Goal: Task Accomplishment & Management: Use online tool/utility

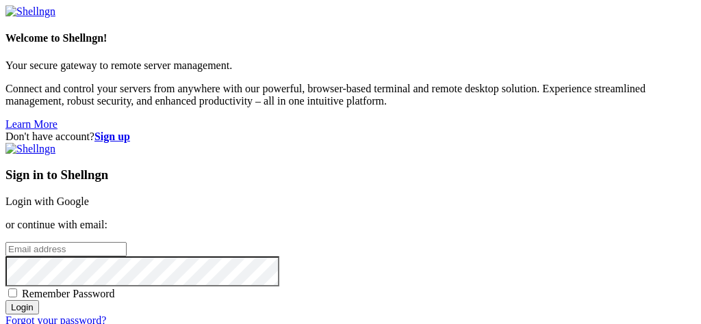
click at [89, 196] on link "Login with Google" at bounding box center [46, 202] width 83 height 12
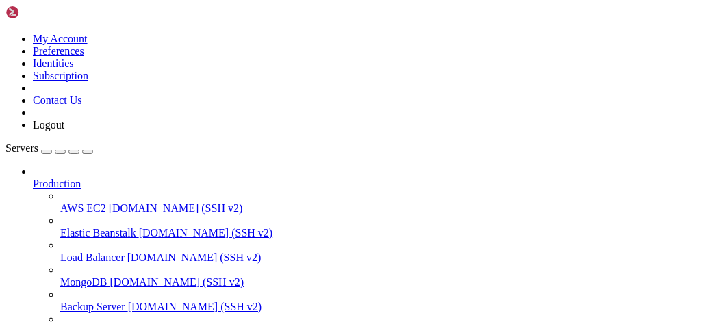
scroll to position [263, 0]
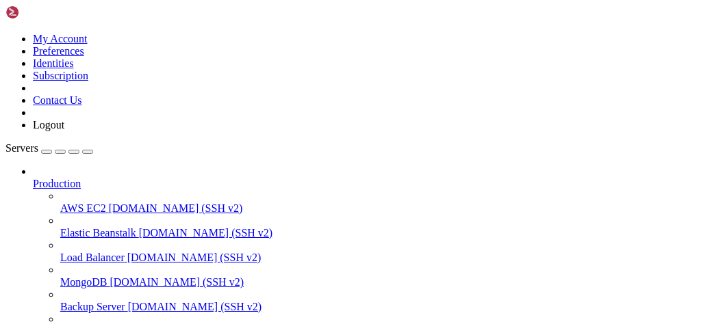
scroll to position [0, 0]
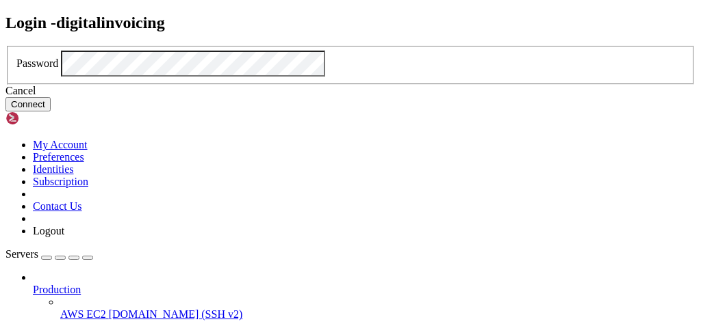
click button "Connect" at bounding box center [27, 104] width 45 height 14
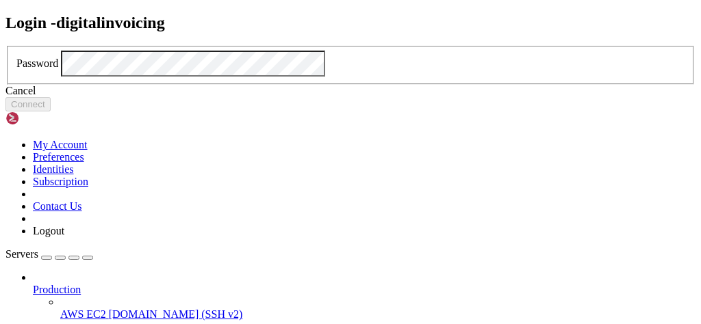
click at [254, 50] on div "Login - digitalinvoicing Password Cancel Connect" at bounding box center [350, 63] width 690 height 99
click button "Connect" at bounding box center [27, 104] width 45 height 14
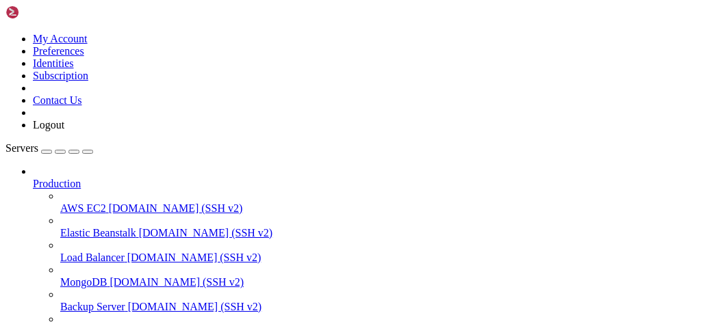
type input "/var/www/digitalinvoicing"
click at [60, 152] on div "button" at bounding box center [60, 152] width 0 height 0
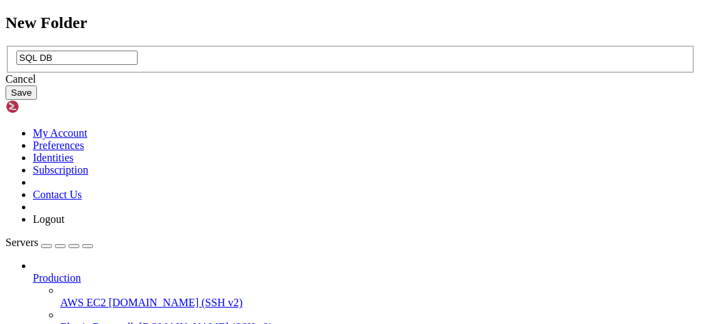
type input "SQL DB"
click at [37, 100] on button "Save" at bounding box center [20, 93] width 31 height 14
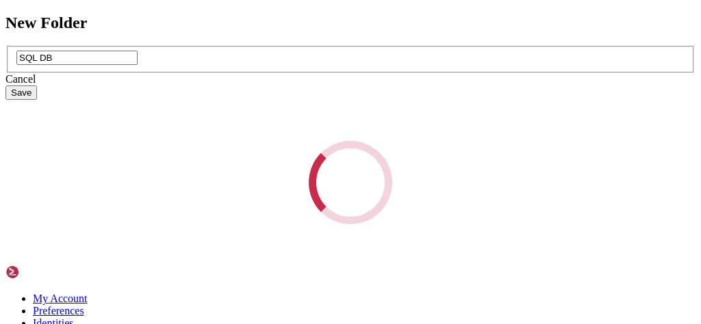
click at [441, 221] on div "Loading..." at bounding box center [350, 182] width 690 height 83
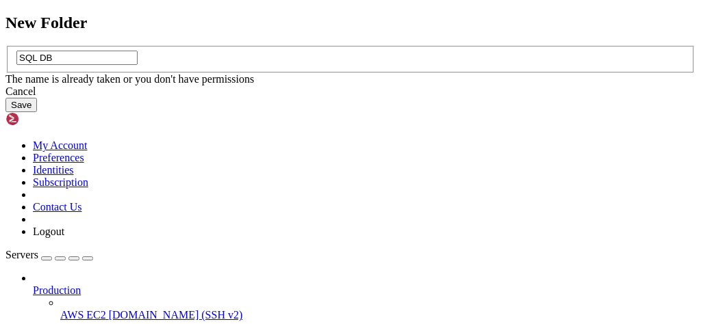
click at [138, 65] on input "SQL DB" at bounding box center [76, 58] width 121 height 14
click at [384, 98] on div "Cancel" at bounding box center [350, 92] width 690 height 12
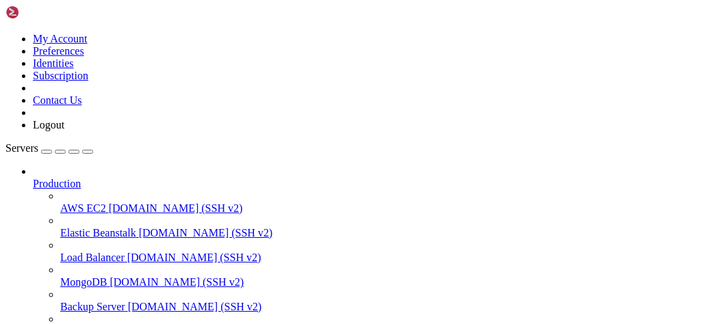
type input "/var/www/digitalinvoicing/SQL-DB"
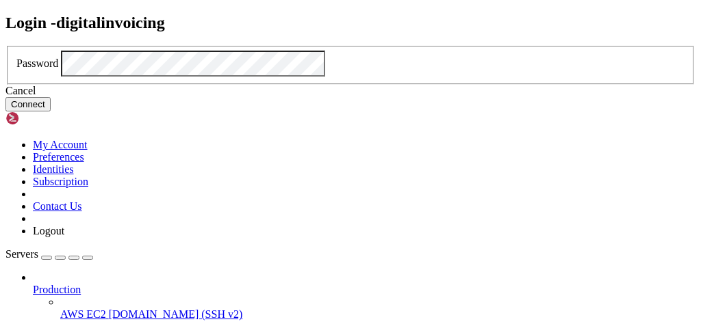
click at [51, 112] on button "Connect" at bounding box center [27, 104] width 45 height 14
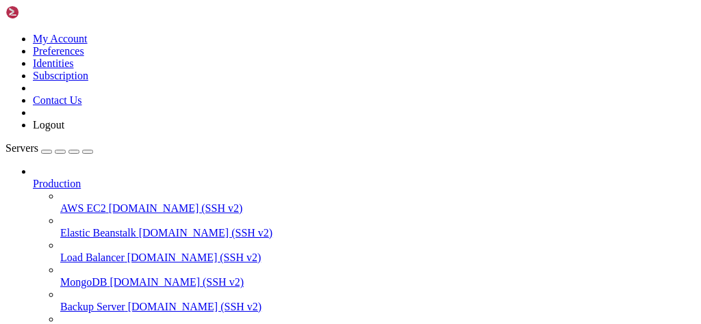
type input "/home/digital"
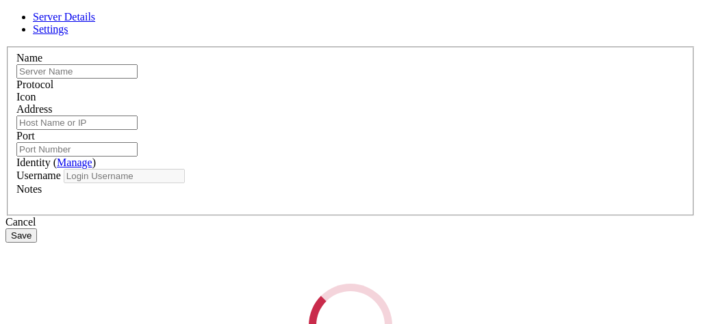
type input "digitalinvoicing"
type input "[TECHNICAL_ID]"
type input "22"
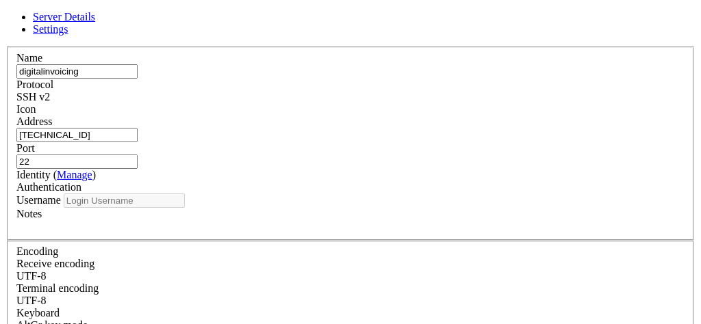
type input "digital"
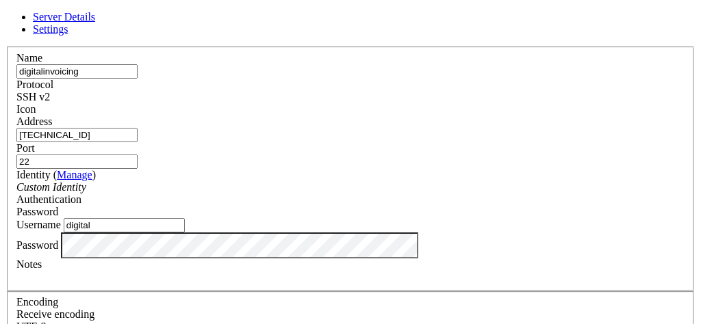
click at [138, 79] on input "digitalinvoicing" at bounding box center [76, 71] width 121 height 14
type input "root"
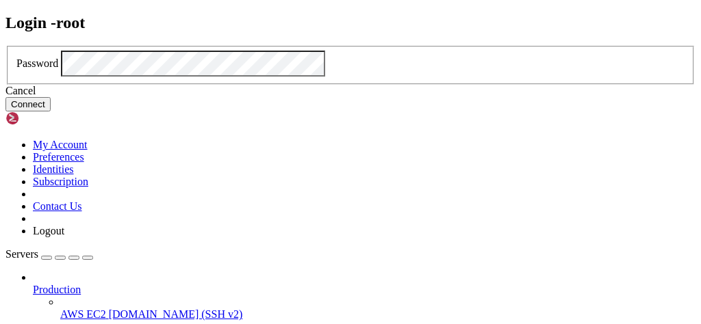
click button "Connect" at bounding box center [27, 104] width 45 height 14
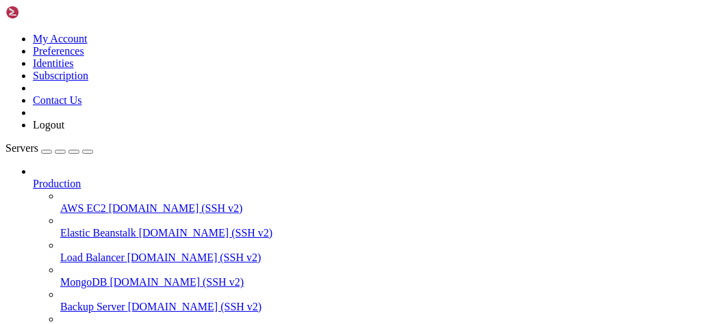
scroll to position [163, 0]
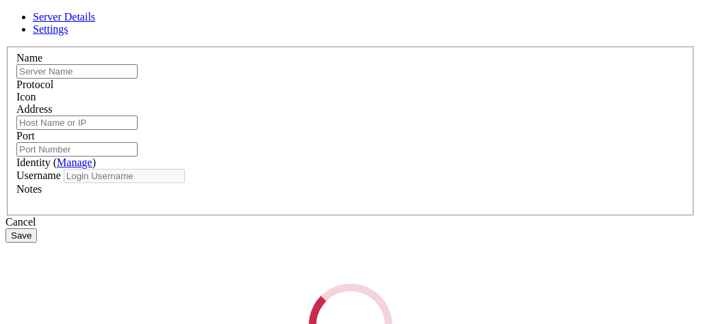
type input "root"
type input "[TECHNICAL_ID]"
type input "22"
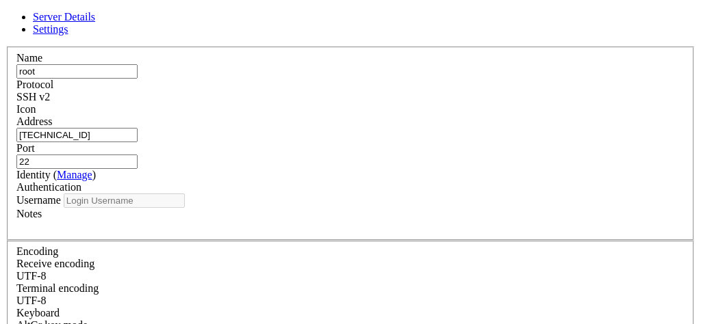
type input "digital"
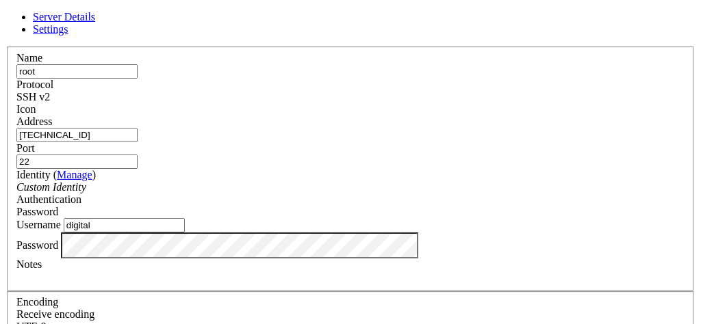
click at [138, 79] on input "root" at bounding box center [76, 71] width 121 height 14
type input "Digital Invoicing Root"
click at [68, 29] on link "Settings" at bounding box center [51, 29] width 36 height 12
click at [95, 23] on span "Server Details" at bounding box center [64, 17] width 62 height 12
click at [138, 142] on input "[TECHNICAL_ID]" at bounding box center [76, 135] width 121 height 14
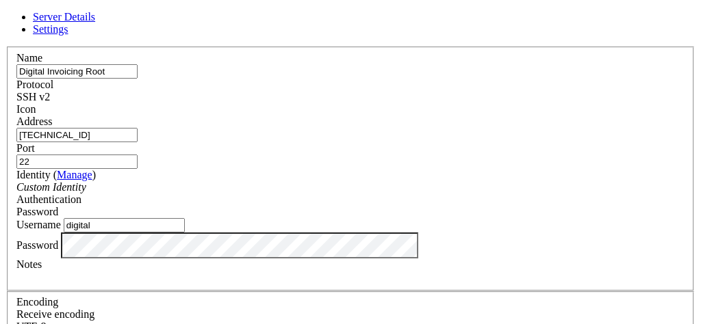
click at [138, 155] on input "22" at bounding box center [76, 162] width 121 height 14
click at [35, 142] on label "Port" at bounding box center [25, 148] width 18 height 12
click at [138, 155] on input "22" at bounding box center [76, 162] width 121 height 14
click at [306, 183] on div "Custom Identity" at bounding box center [350, 187] width 668 height 12
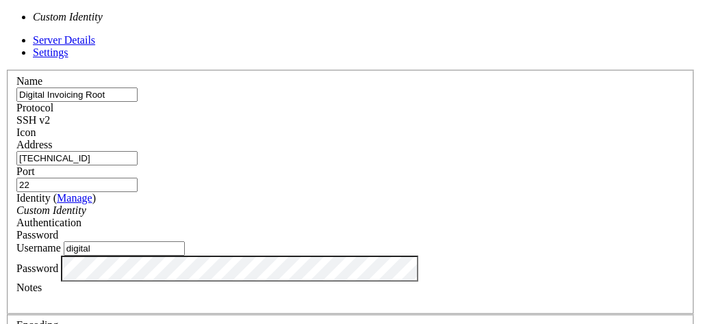
click at [291, 205] on div "Custom Identity" at bounding box center [350, 211] width 668 height 12
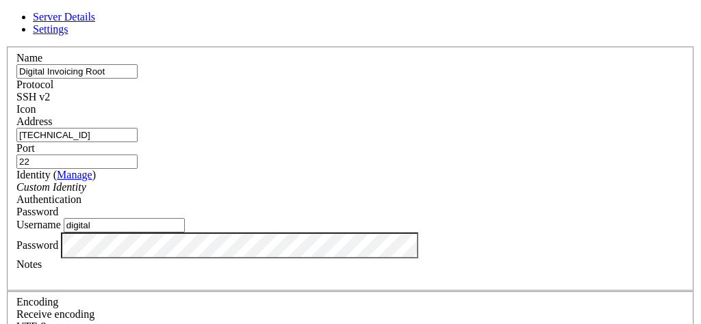
click at [92, 177] on link "Manage" at bounding box center [75, 175] width 36 height 12
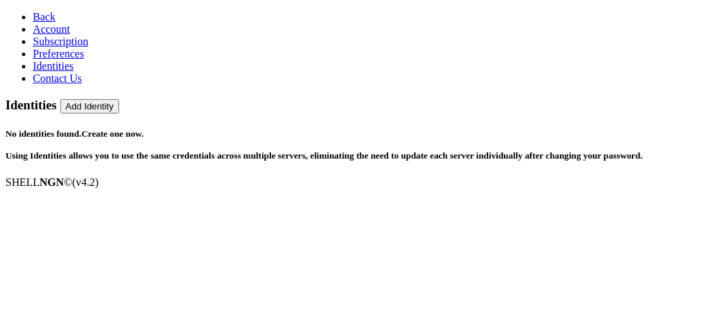
click at [144, 129] on link "Create one now." at bounding box center [112, 134] width 62 height 10
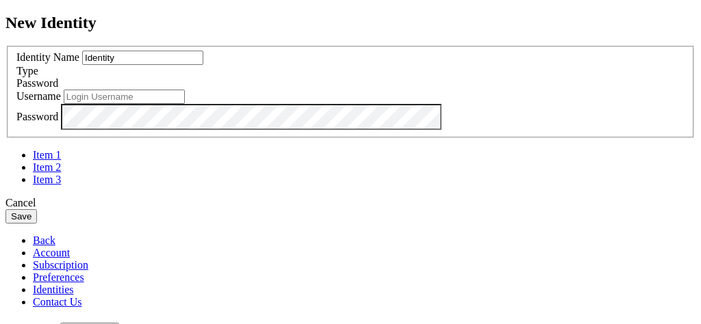
click at [203, 65] on input "Identity" at bounding box center [142, 58] width 121 height 14
type input "root"
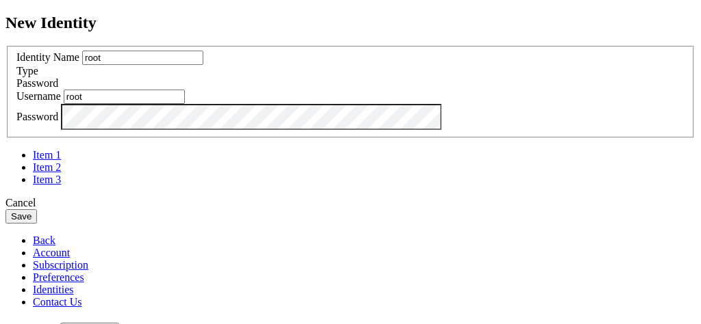
type input "root"
click at [37, 224] on button "Save" at bounding box center [20, 216] width 31 height 14
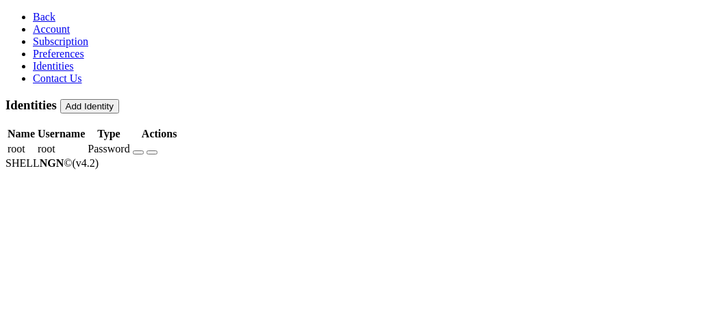
click at [33, 23] on span "Back" at bounding box center [44, 17] width 23 height 12
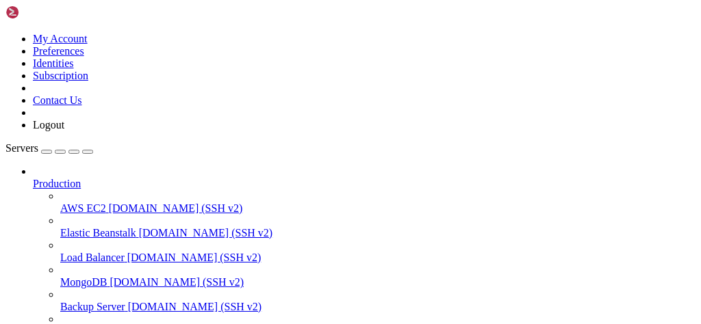
scroll to position [300, 0]
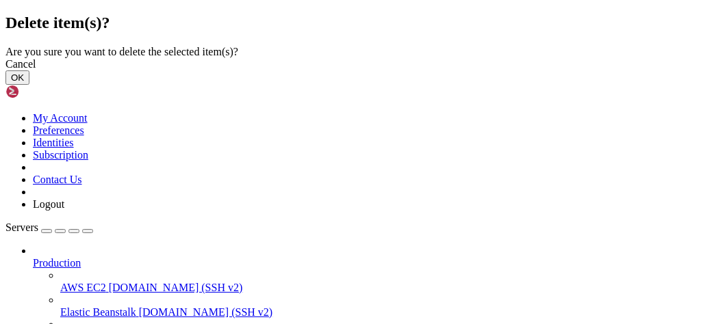
click at [29, 85] on button "OK" at bounding box center [17, 77] width 24 height 14
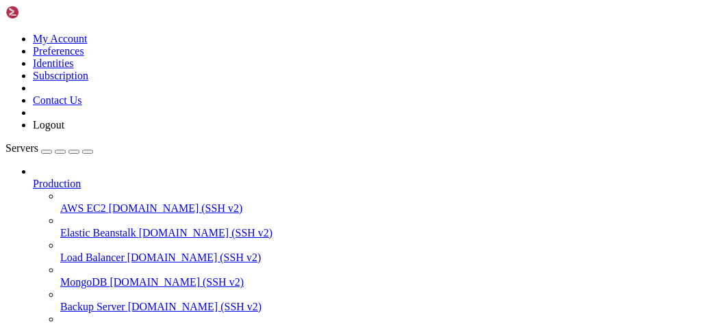
scroll to position [263, 0]
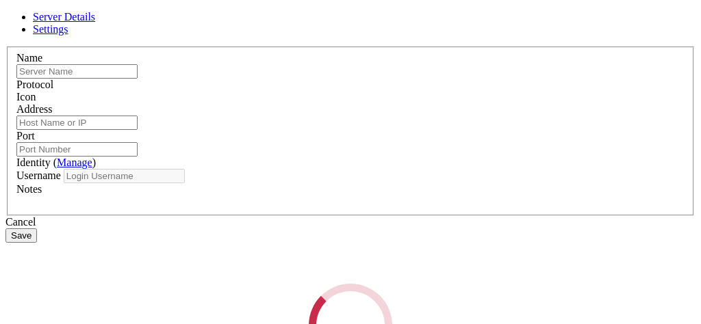
type input "root"
type input "[TECHNICAL_ID]"
type input "22"
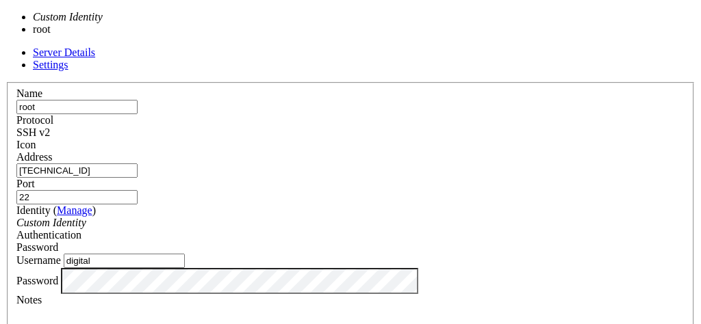
click at [244, 217] on div "Custom Identity" at bounding box center [350, 223] width 668 height 12
type input "root"
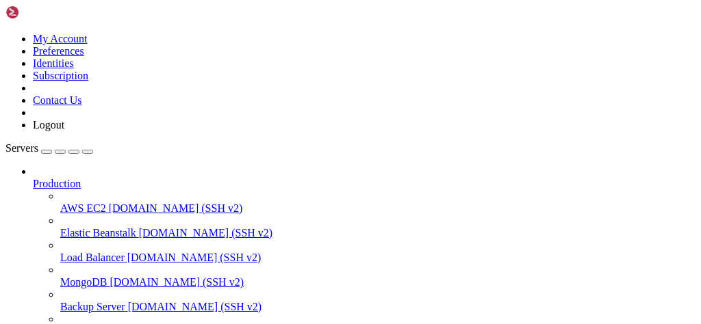
click at [5, 33] on icon at bounding box center [5, 33] width 0 height 0
click at [74, 69] on link "Identities" at bounding box center [53, 63] width 41 height 12
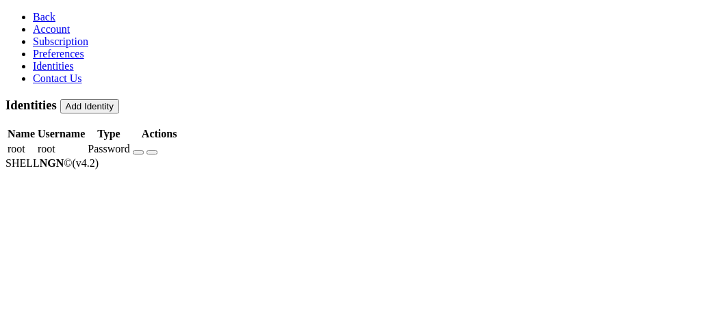
click at [119, 99] on button "Add Identity" at bounding box center [89, 106] width 59 height 14
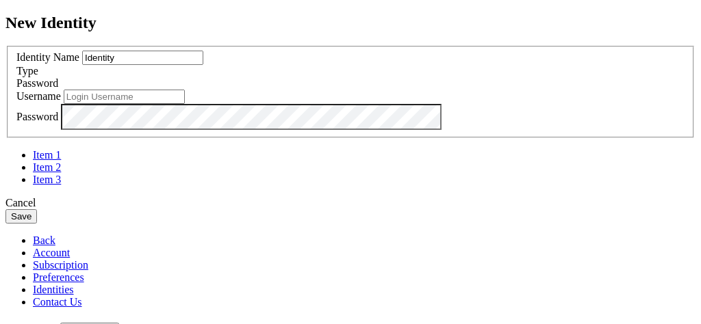
click at [429, 104] on div "Username" at bounding box center [350, 97] width 668 height 14
click at [185, 104] on input "text" at bounding box center [124, 97] width 121 height 14
type input "digital"
click at [37, 224] on button "Save" at bounding box center [20, 216] width 31 height 14
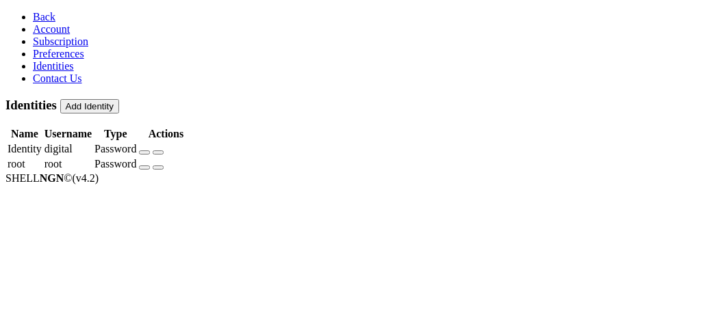
click at [33, 18] on span "Back" at bounding box center [44, 17] width 23 height 12
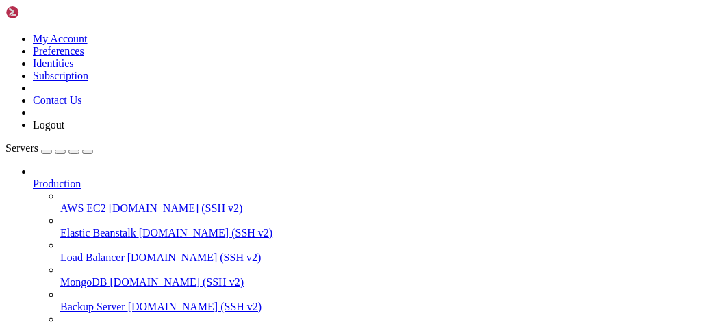
click at [81, 178] on span "Production" at bounding box center [57, 184] width 48 height 12
click at [33, 178] on icon at bounding box center [33, 178] width 0 height 0
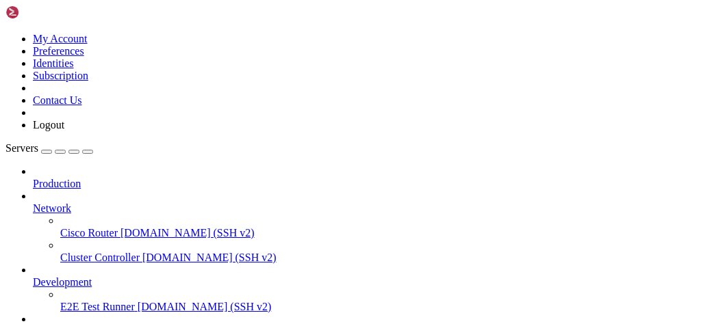
click at [33, 203] on icon at bounding box center [33, 203] width 0 height 0
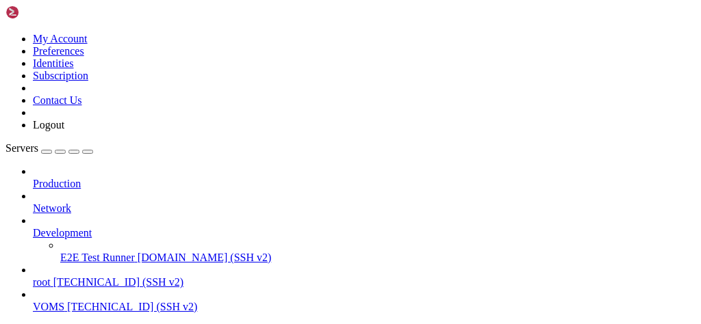
click at [33, 227] on icon at bounding box center [33, 227] width 0 height 0
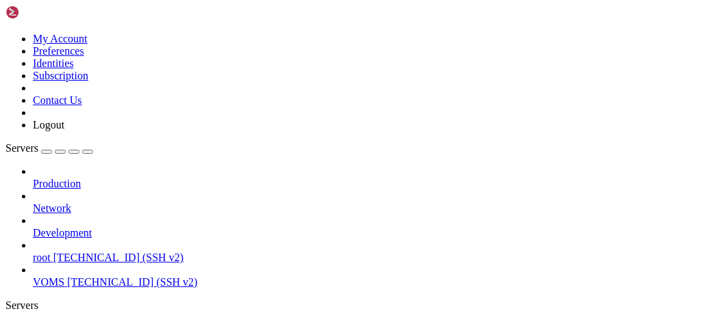
click at [51, 252] on span "root" at bounding box center [42, 258] width 18 height 12
click at [118, 252] on link "root [TECHNICAL_ID] (SSH v2)" at bounding box center [364, 258] width 662 height 12
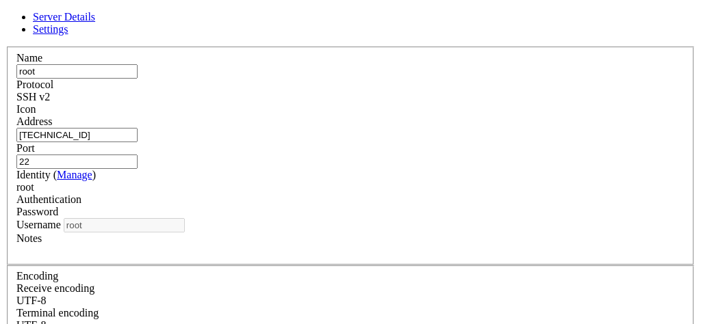
click at [138, 137] on input "[TECHNICAL_ID]" at bounding box center [76, 135] width 121 height 14
click at [324, 189] on div "root" at bounding box center [350, 187] width 668 height 12
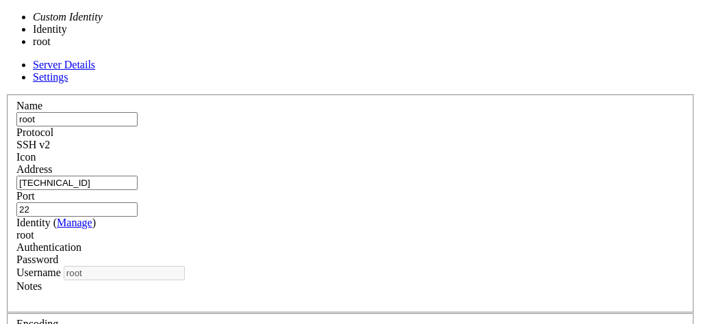
type input "digital"
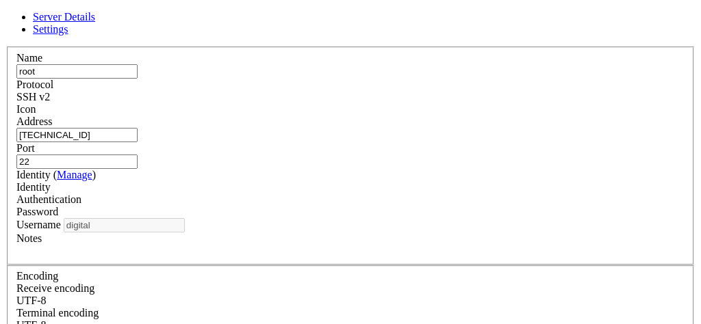
click at [339, 194] on div "Identity ( Manage ) Identity" at bounding box center [350, 181] width 668 height 25
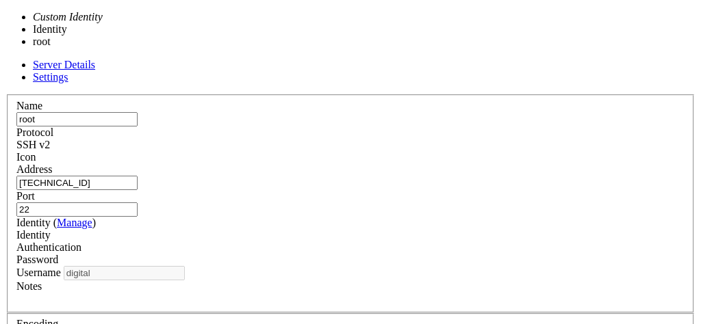
click at [349, 229] on div "Identity" at bounding box center [350, 235] width 668 height 12
click at [92, 217] on link "Manage" at bounding box center [75, 223] width 36 height 12
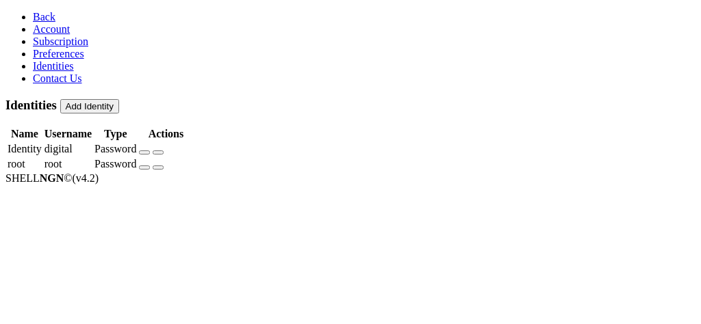
click at [42, 142] on td "Identity" at bounding box center [25, 149] width 36 height 14
click at [92, 142] on td "digital" at bounding box center [68, 149] width 49 height 14
click at [150, 151] on button "button" at bounding box center [144, 153] width 11 height 4
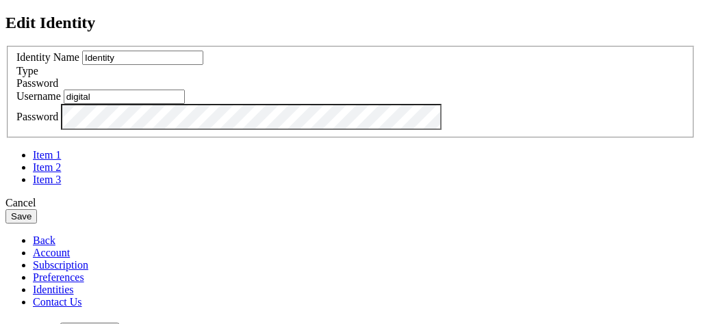
click at [203, 65] on input "Identity" at bounding box center [142, 58] width 121 height 14
type input "Digital"
click at [37, 224] on button "Save" at bounding box center [20, 216] width 31 height 14
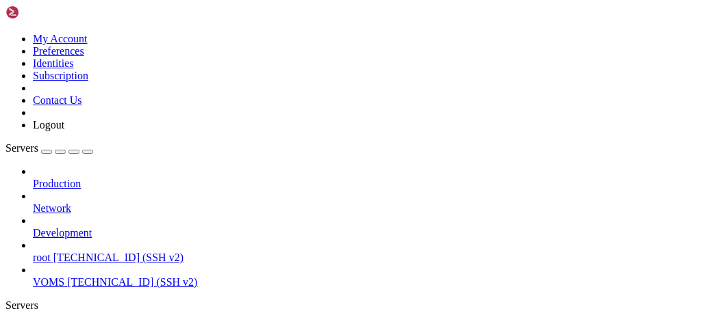
click at [51, 252] on span "root" at bounding box center [42, 258] width 18 height 12
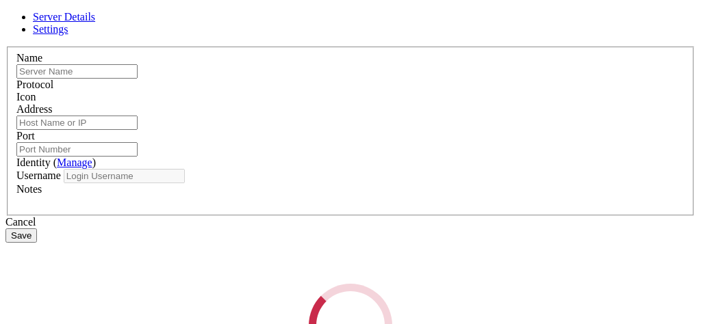
type input "root"
type input "[TECHNICAL_ID]"
type input "22"
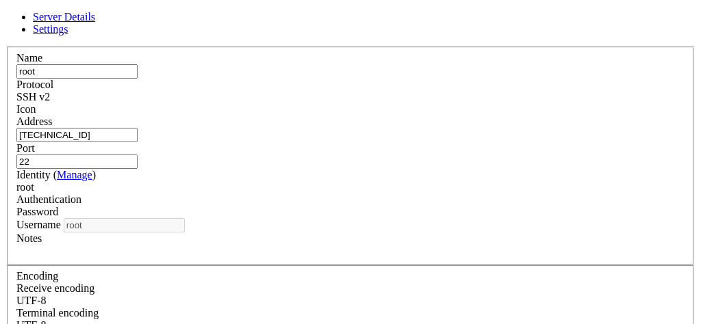
click at [294, 194] on div "root" at bounding box center [350, 187] width 668 height 12
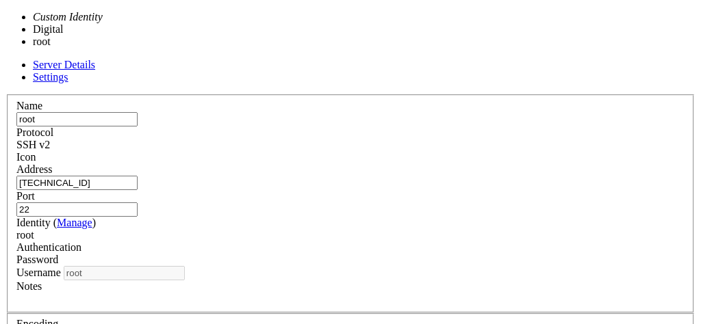
type input "digital"
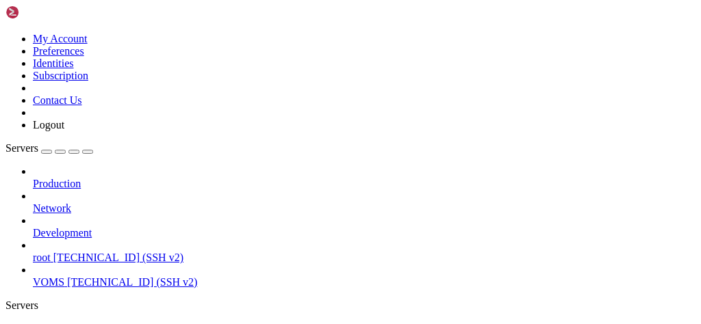
click at [99, 252] on span "[TECHNICAL_ID] (SSH v2)" at bounding box center [118, 258] width 130 height 12
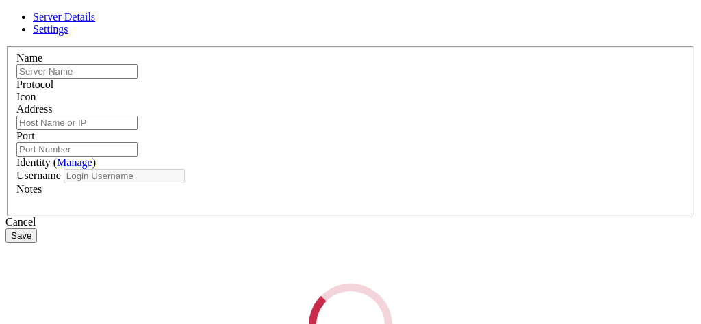
type input "root"
type input "[TECHNICAL_ID]"
type input "22"
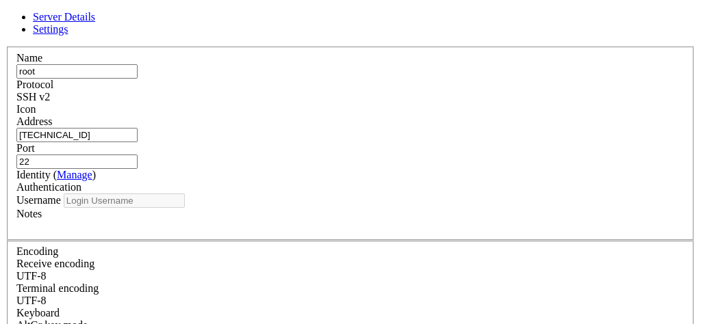
type input "digital"
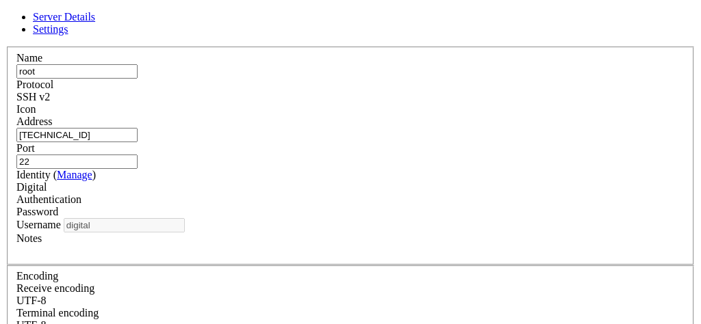
click at [138, 79] on input "root" at bounding box center [76, 71] width 121 height 14
type input "Digital"
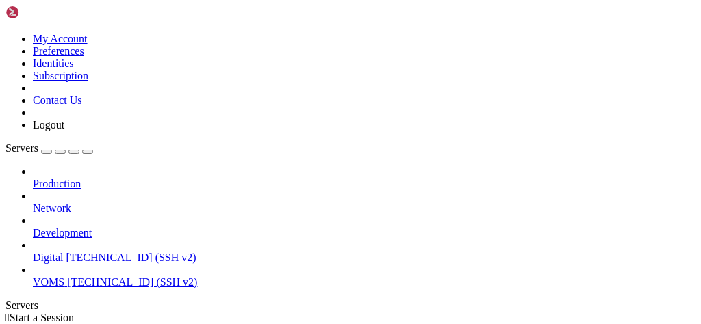
click at [63, 252] on span "Digital" at bounding box center [48, 258] width 30 height 12
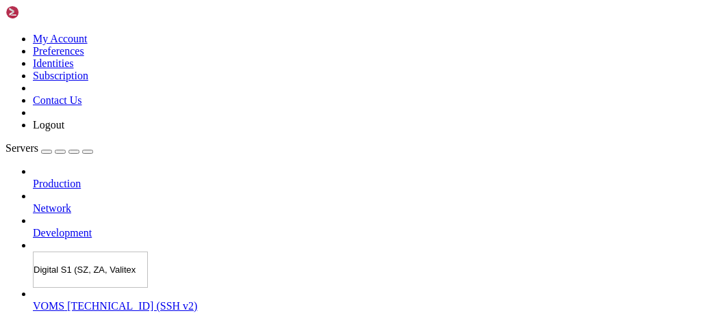
type input "Digital S1 (SZ, ZA, Valitex)"
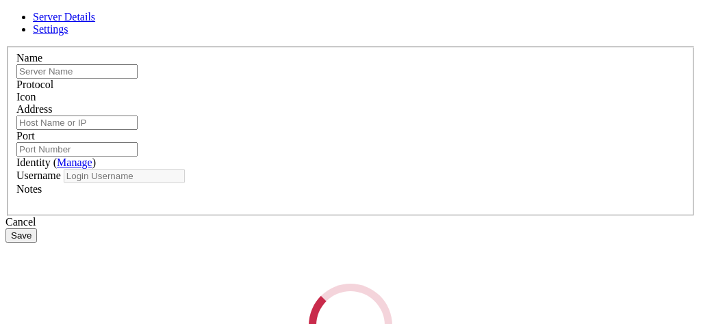
type input "Digital S1 (SZ, ZA, Valitex)"
type input "[TECHNICAL_ID]"
type input "22"
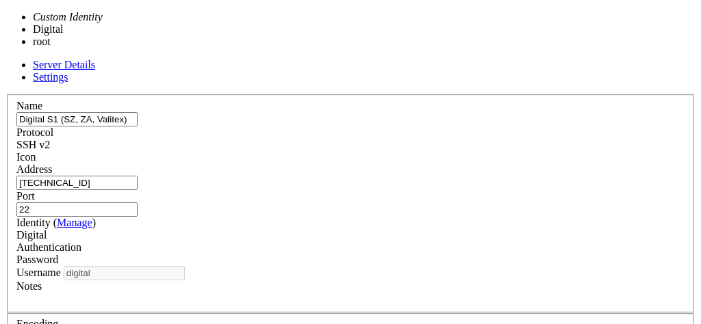
click at [298, 229] on div "Digital" at bounding box center [350, 235] width 668 height 12
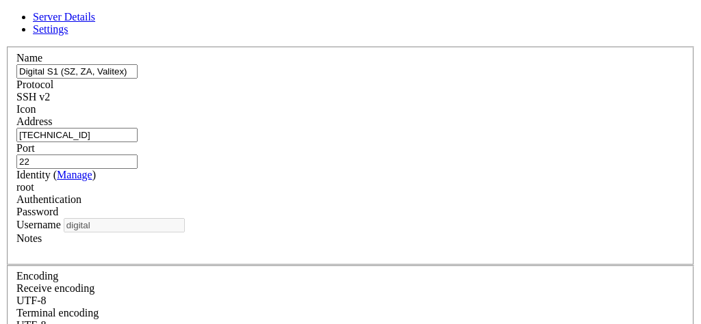
type input "root"
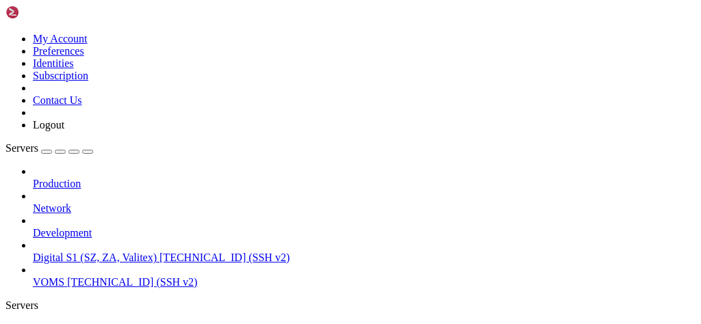
click at [78, 252] on span "Digital S1 (SZ, ZA, Valitex)" at bounding box center [95, 258] width 124 height 12
drag, startPoint x: 215, startPoint y: 60, endPoint x: 222, endPoint y: 53, distance: 9.7
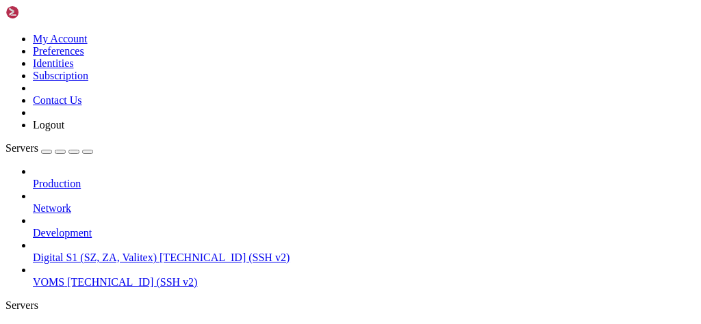
type input "/var/www/digitalinvoicing"
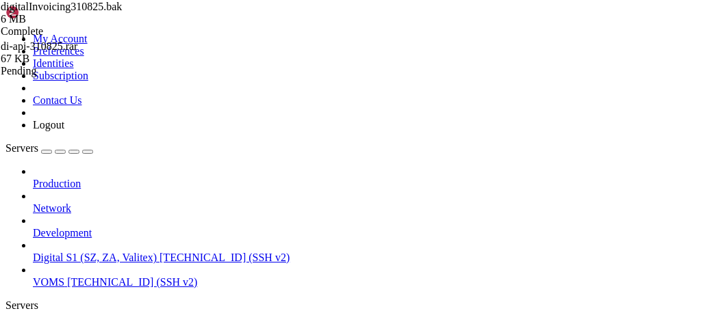
click at [138, 77] on div "Pending" at bounding box center [69, 71] width 137 height 12
click at [138, 77] on div "di-api-310825.rar 67 KB Pending" at bounding box center [69, 58] width 137 height 37
click at [1, 52] on icon at bounding box center [1, 46] width 0 height 12
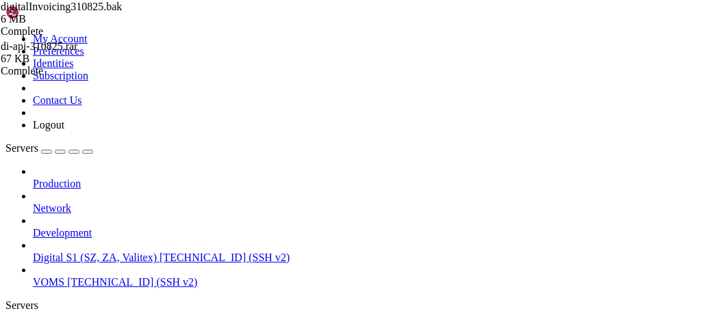
type input "/var/www/digitalinvoicing/src/digital-invoice-v1"
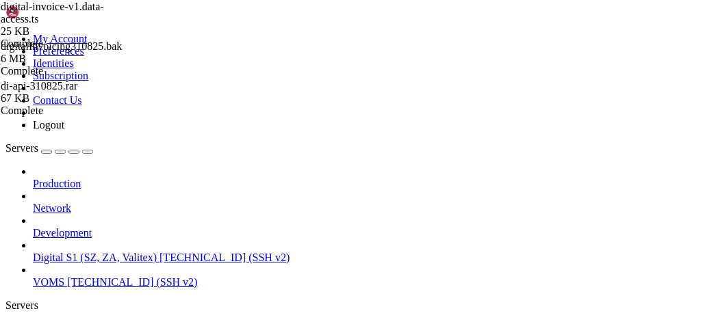
scroll to position [98, 0]
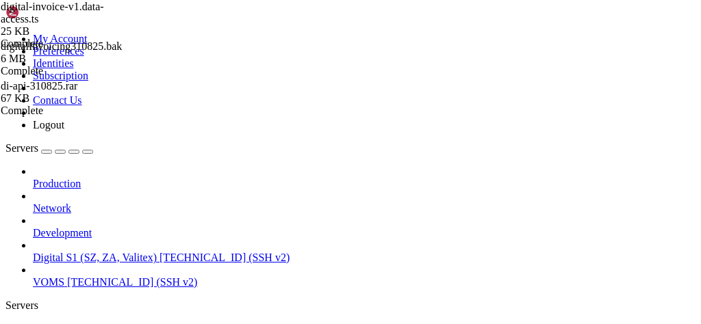
drag, startPoint x: 257, startPoint y: 68, endPoint x: 237, endPoint y: 68, distance: 19.8
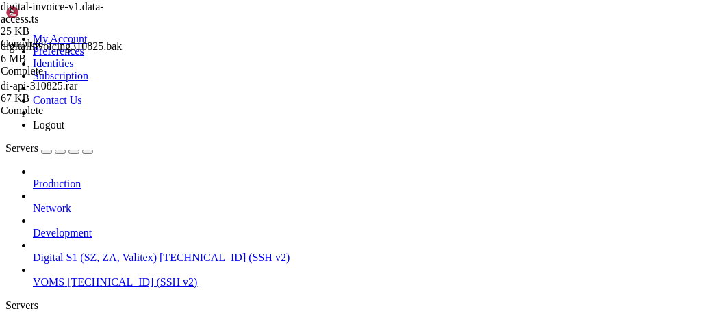
type textarea "import {getConnection} from '../database/mssql/connection';"
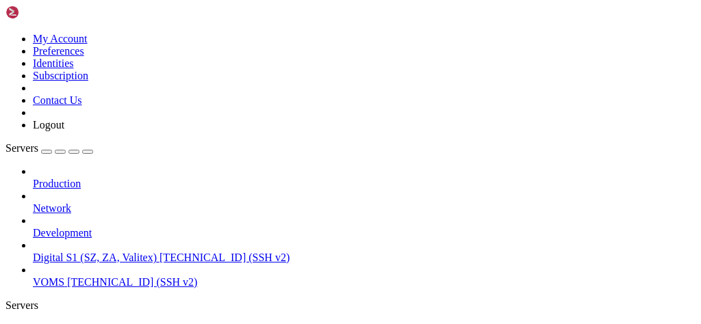
type input "/"
type input "g"
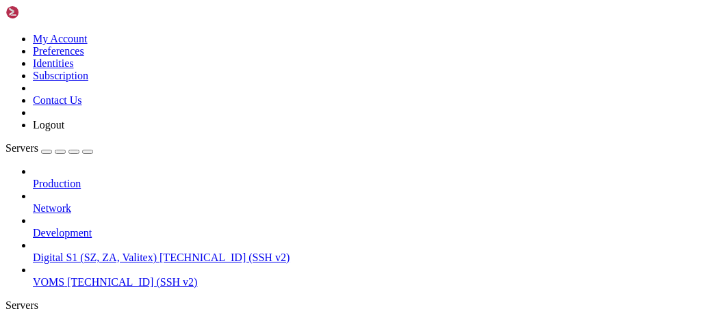
drag, startPoint x: 256, startPoint y: 81, endPoint x: 410, endPoint y: 55, distance: 156.8
drag, startPoint x: 402, startPoint y: 178, endPoint x: 396, endPoint y: 200, distance: 22.7
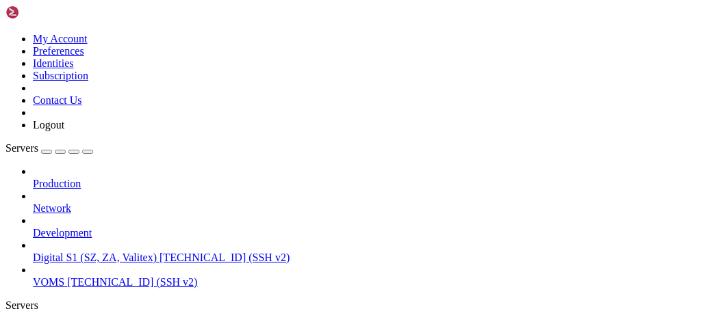
type input "/var/www/digitalinvoicing/src/database/mssql"
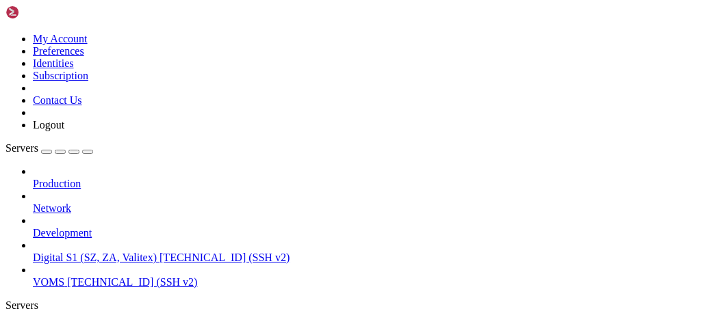
type textarea "import { dbConfigs } from "../tsconfig";"
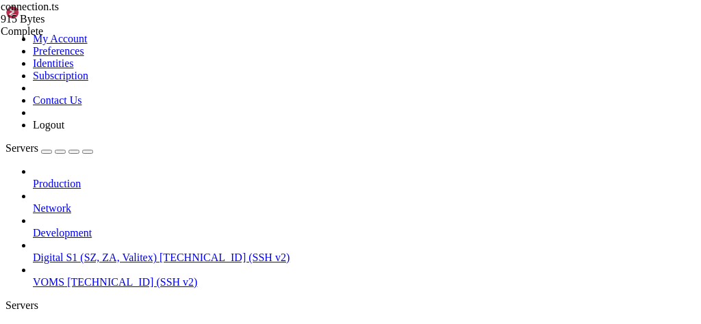
type textarea "const connectionPools: Record<string, mssql.ConnectionPool> = {};"
type textarea "}"
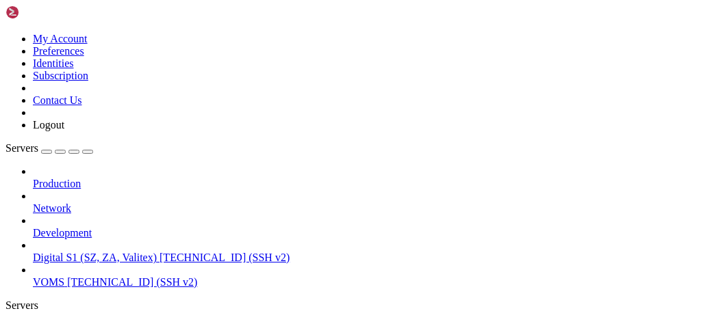
paste input "[TECHNICAL_ID]"
paste input "var/www/digitalinvoicing/src"
type input "/"
paste input "/var/www/digitalinvoicing/src"
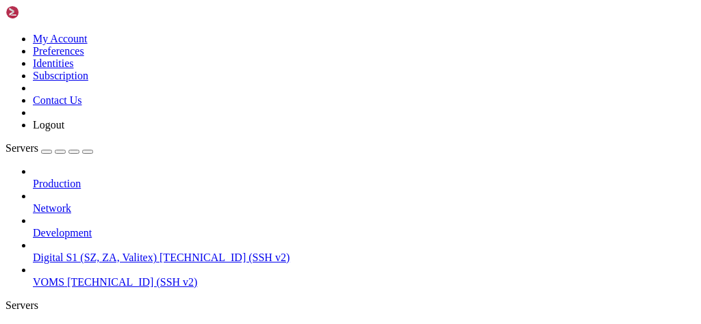
type input "/var/www/digitalinvoicing/src/database"
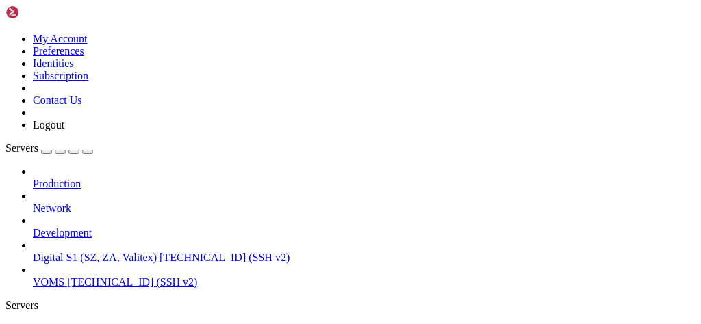
drag, startPoint x: 311, startPoint y: 190, endPoint x: 289, endPoint y: 213, distance: 31.9
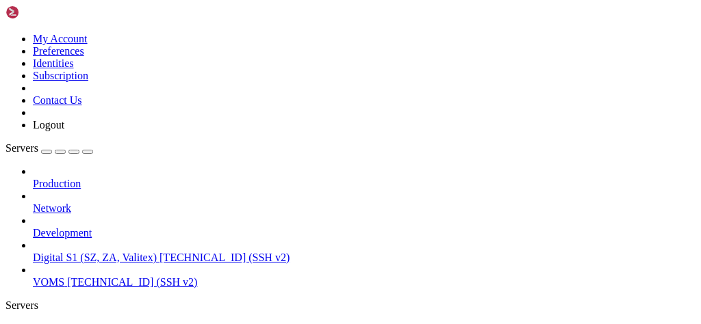
type textarea "};"
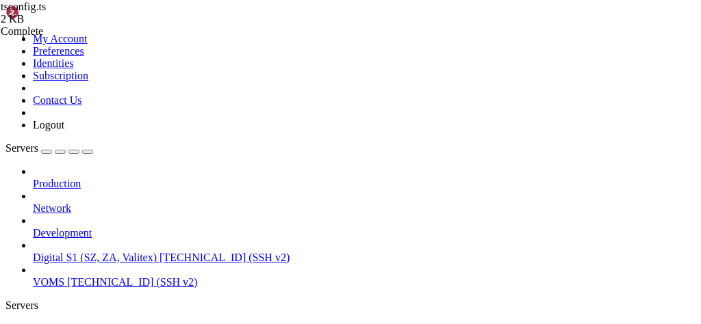
type textarea "// // server: 'DESKTOP-KJ9BKSI',"
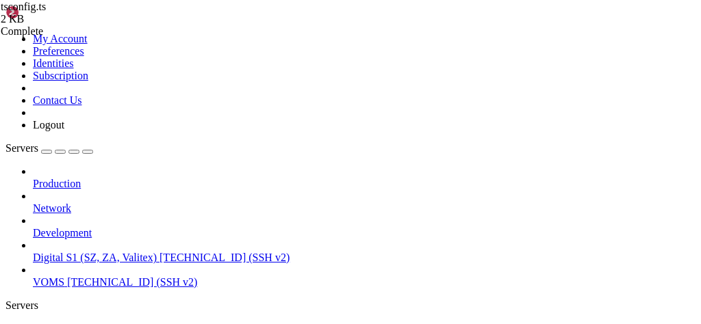
type input "/var/www/digitalinvoicing/src/security"
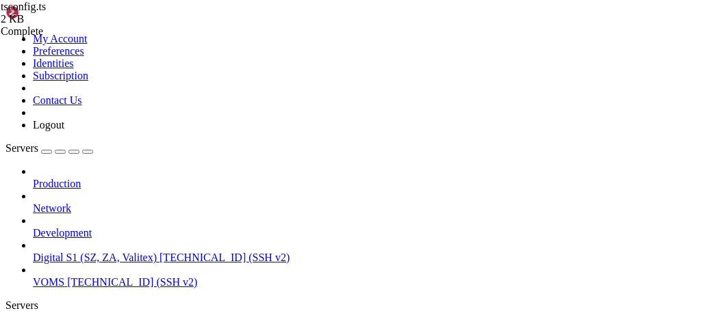
drag, startPoint x: 255, startPoint y: 81, endPoint x: 350, endPoint y: 87, distance: 96.0
drag, startPoint x: 257, startPoint y: 90, endPoint x: 339, endPoint y: 92, distance: 82.1
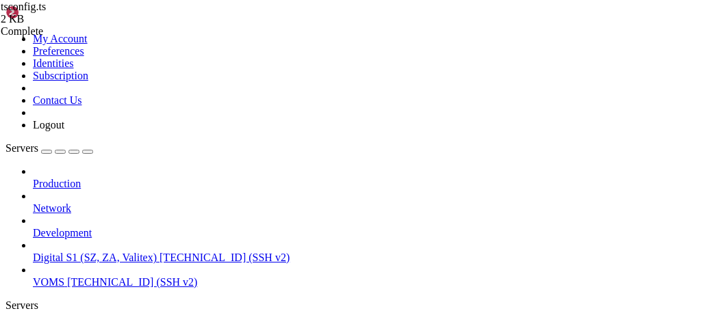
drag, startPoint x: 255, startPoint y: 70, endPoint x: 278, endPoint y: 70, distance: 22.6
drag, startPoint x: 256, startPoint y: 68, endPoint x: 277, endPoint y: 69, distance: 21.3
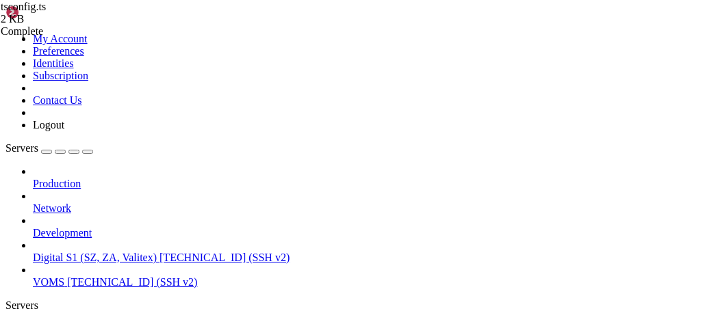
drag, startPoint x: 256, startPoint y: 67, endPoint x: 285, endPoint y: 68, distance: 28.7
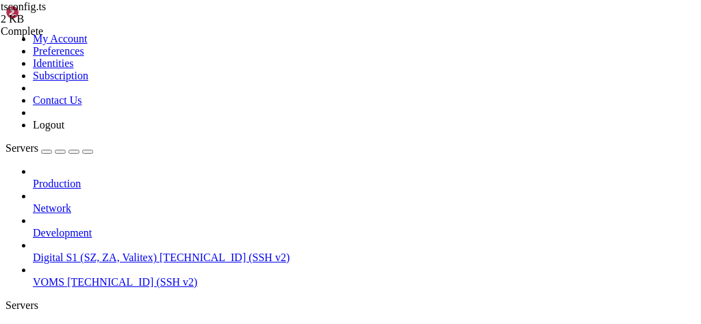
click at [5, 33] on icon at bounding box center [5, 33] width 0 height 0
click at [88, 152] on icon "button" at bounding box center [88, 152] width 0 height 0
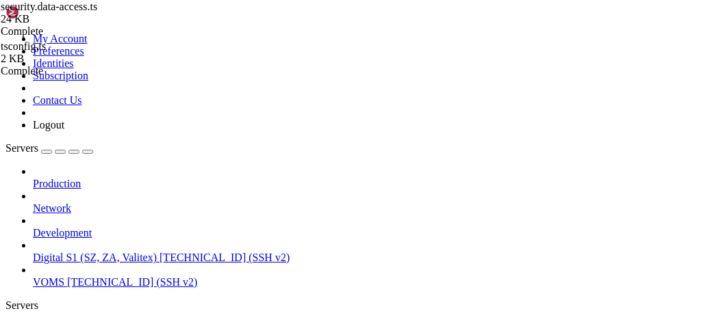
drag, startPoint x: 156, startPoint y: 90, endPoint x: 104, endPoint y: 79, distance: 53.0
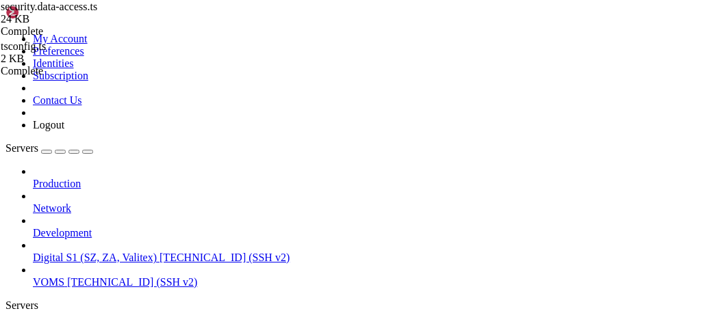
scroll to position [0, 9]
type textarea "import bcrypt from 'bcryptjs';"
drag, startPoint x: 344, startPoint y: 135, endPoint x: 344, endPoint y: 144, distance: 8.2
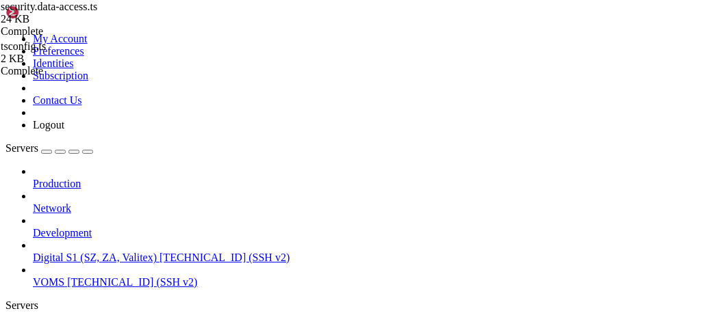
drag, startPoint x: 177, startPoint y: 51, endPoint x: 224, endPoint y: 49, distance: 47.2
type input "/var/www/digitalinvoicing/"
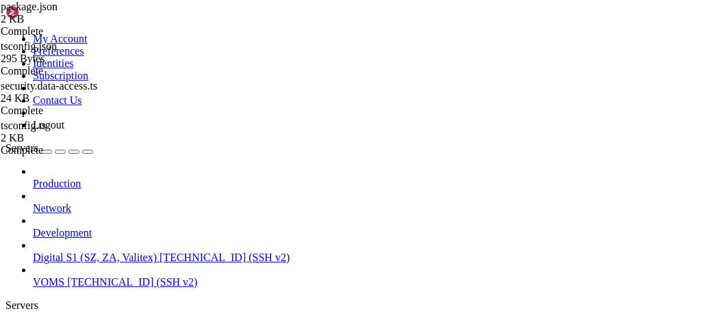
type textarea ""prettier": "^2.2.1","
type input "com"
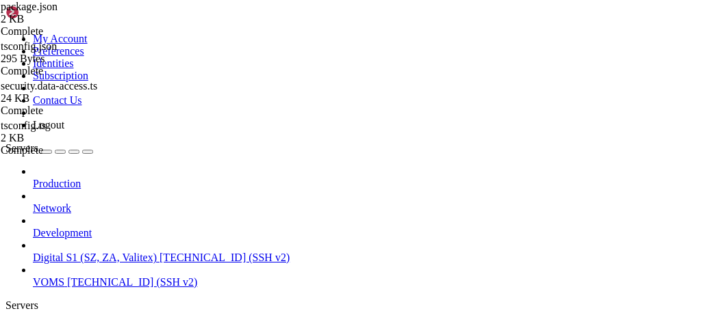
click at [76, 323] on span "Digital S1 (SZ, ZA, Valitex)" at bounding box center [95, 329] width 124 height 12
click at [53, 323] on span "Digital S1 (SZ, ZA, Valitex)" at bounding box center [95, 329] width 124 height 12
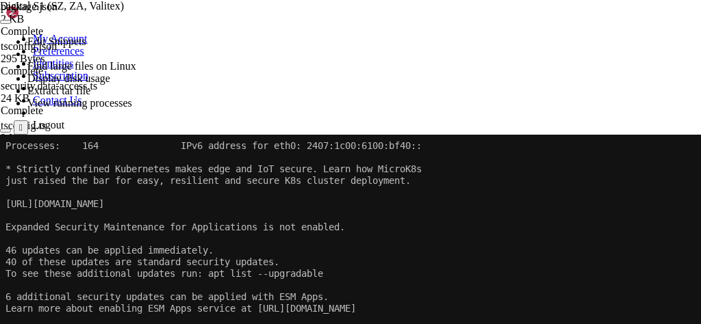
scroll to position [383, 0]
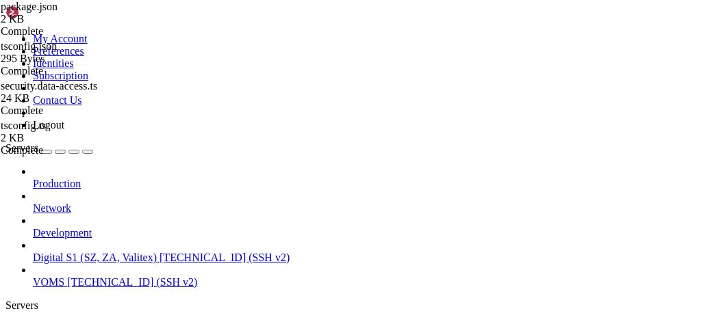
type textarea ""node-fetch": "^2.7.0","
type textarea "{"
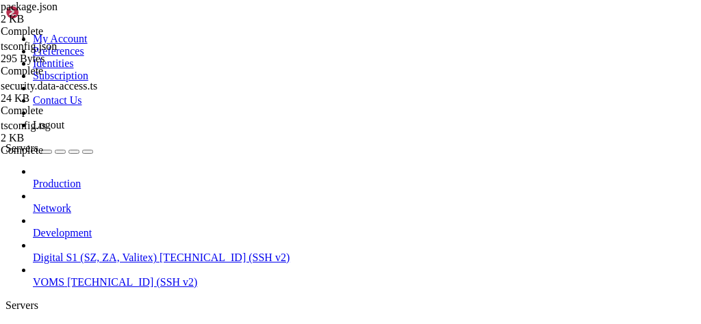
scroll to position [0, 0]
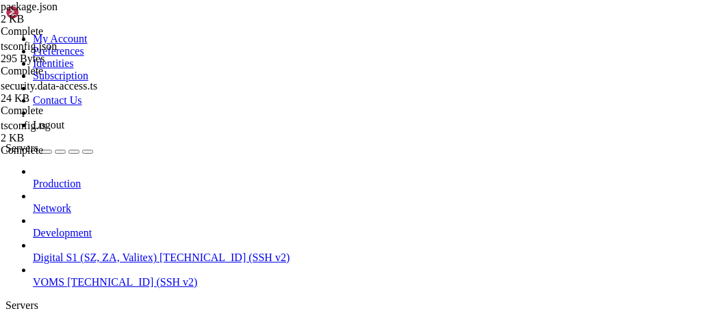
type input "/var/www/digitalinvoicing/src/database"
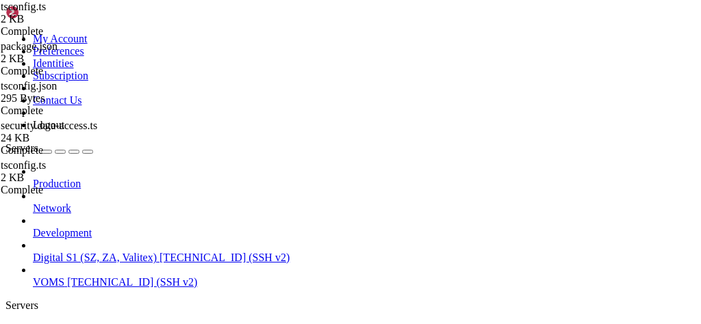
type textarea "// };"
type textarea "// export default { config };"
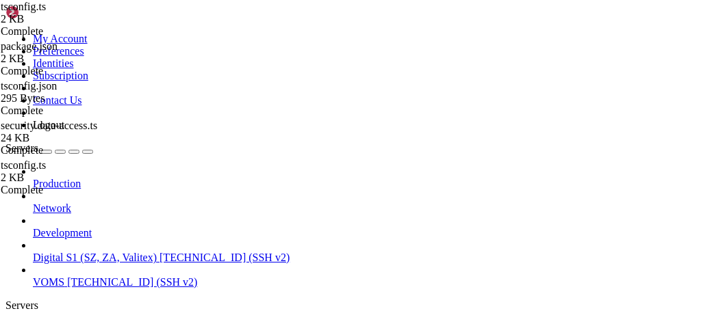
scroll to position [0, 4]
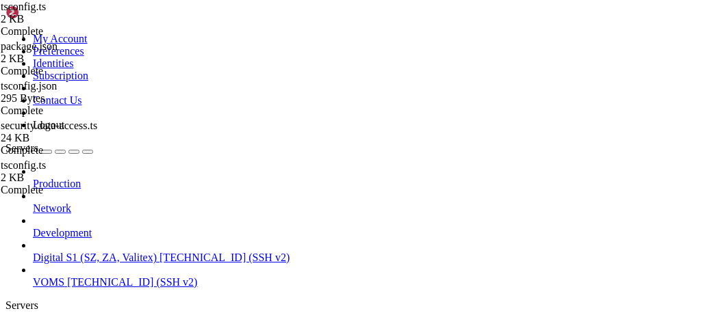
scroll to position [0, 4]
type textarea "options: {"
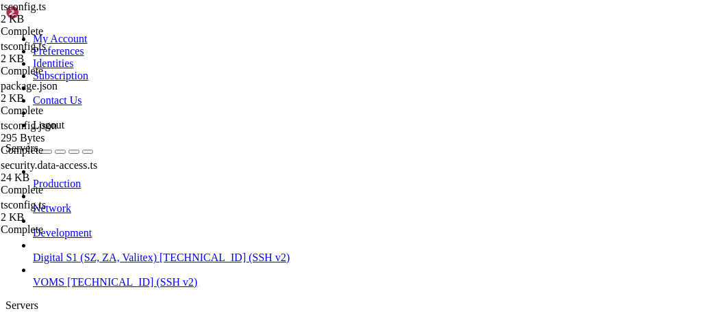
scroll to position [197, 0]
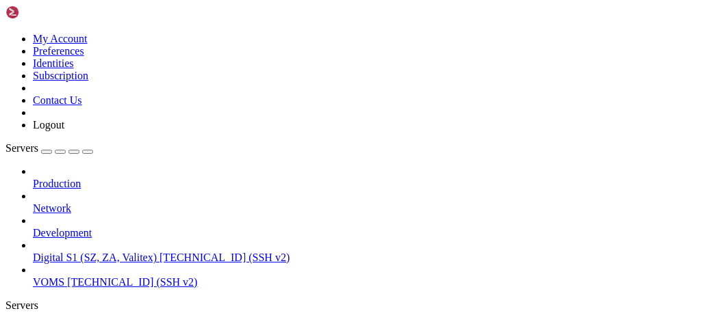
scroll to position [5, 0]
type input "/"
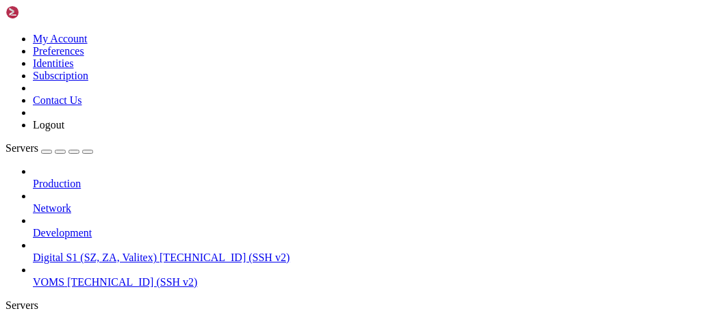
type input "/var/www/digitalinvoicing/src/database"
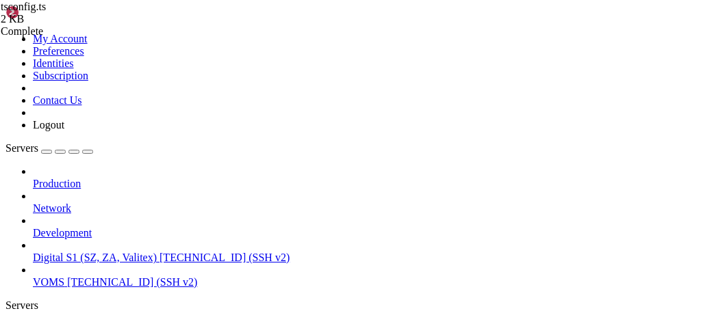
type textarea "// export default { config };"
type textarea "// config.ts"
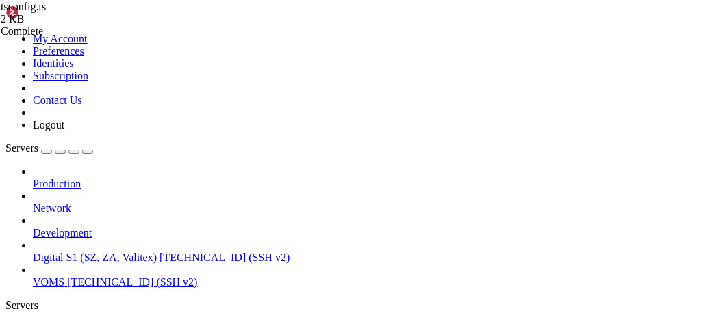
type textarea "timeout: 60000, },"
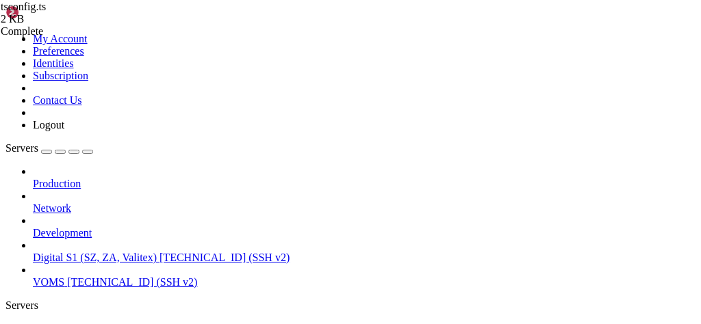
type input "/var/www/digitalinvoicing"
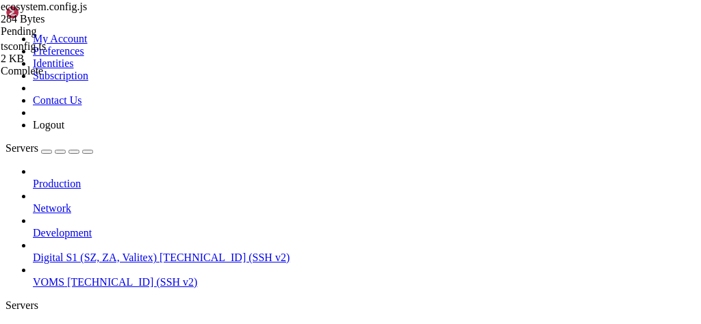
type textarea "};"
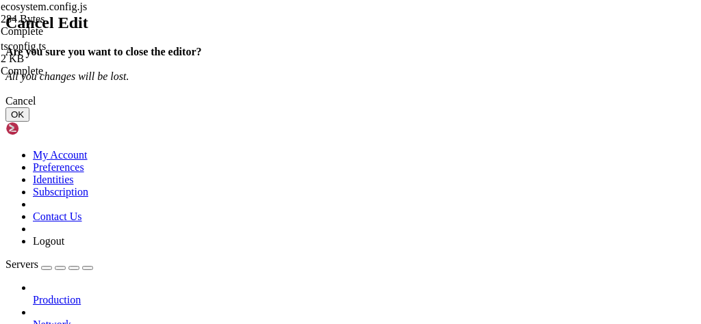
click at [410, 107] on div "Cancel" at bounding box center [350, 101] width 690 height 12
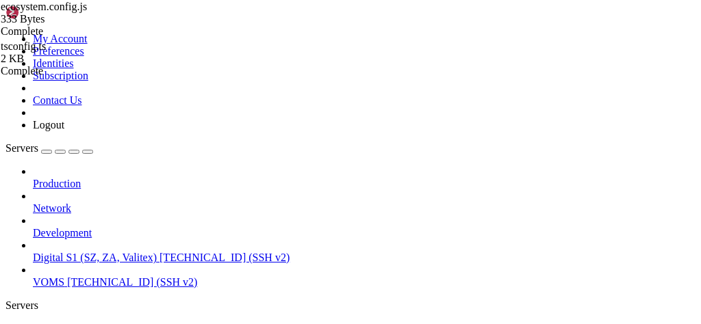
type input "/var/www/digitalinvoicing/src/database/mssql"
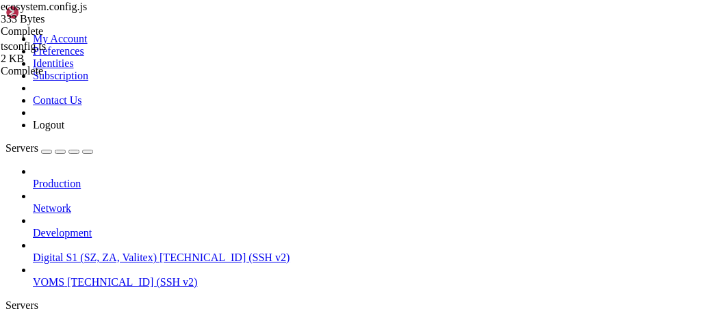
type textarea "import { dbConfigs } from "../tsconfig";"
type textarea "const connectionPools: Record<string, mssql.ConnectionPool> = {};"
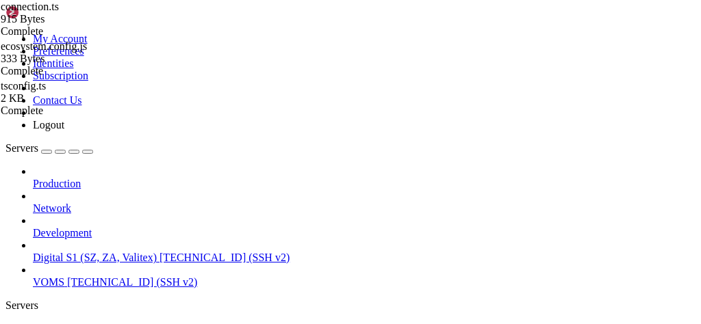
type textarea "}"
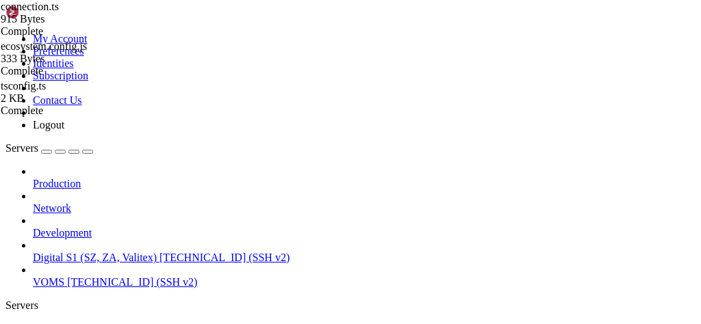
type textarea "connectionPools[companyId] = pool;"
click at [114, 323] on span "Digital S1 (SZ, ZA, Valitex)" at bounding box center [95, 329] width 124 height 12
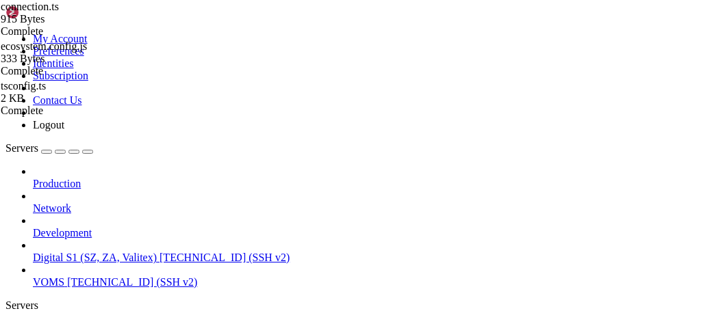
type input "/var/www/digitalinvoicing/src/database"
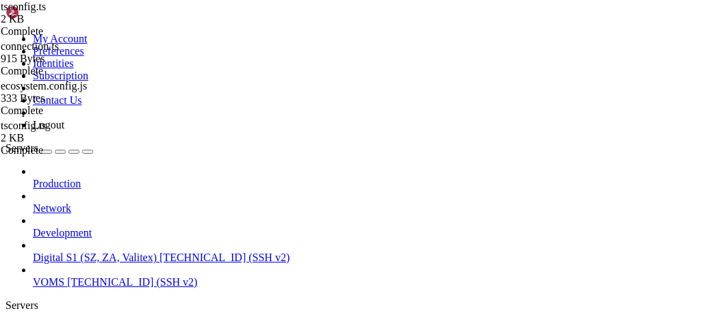
type textarea "// };"
type textarea "// export default { config };"
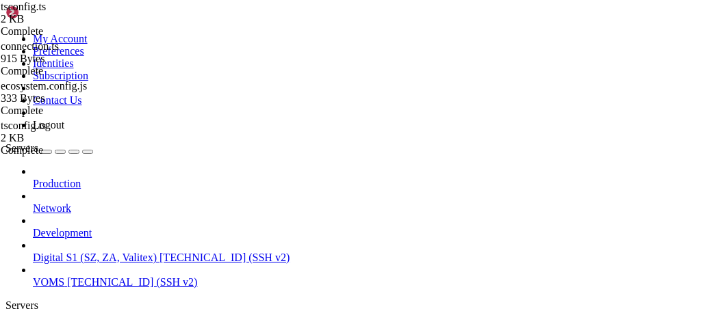
type textarea ""https://za.smartinvoicing.net": {"
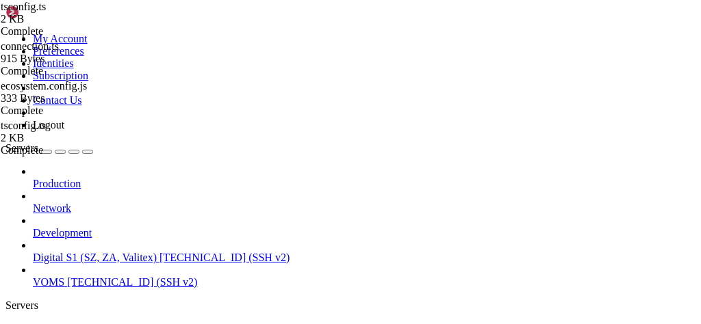
drag, startPoint x: 57, startPoint y: 149, endPoint x: 83, endPoint y: 252, distance: 105.7
drag, startPoint x: 79, startPoint y: 226, endPoint x: 55, endPoint y: 148, distance: 82.2
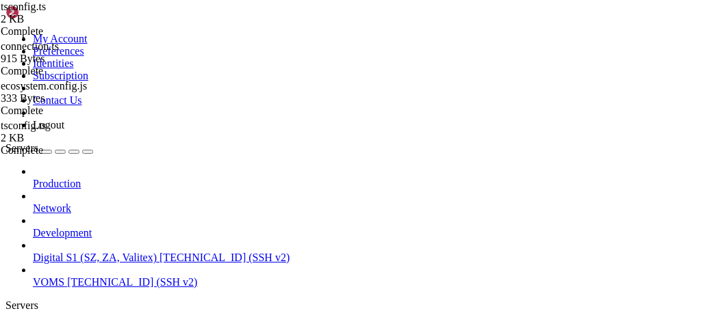
scroll to position [0, 3]
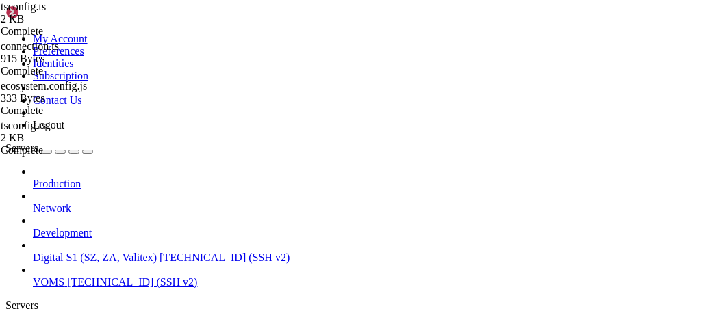
scroll to position [0, 0]
type textarea "// requestTimeout: 300000"
type textarea "// };"
type textarea "// export default { config };"
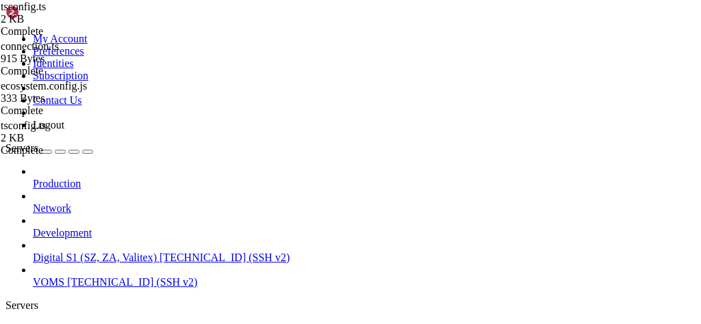
type textarea "},"
paste textarea "},"
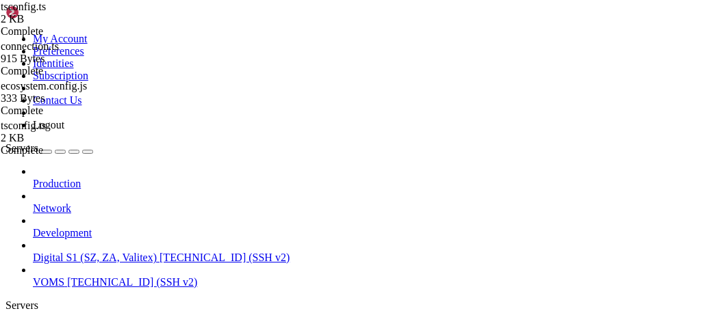
scroll to position [0, 6]
drag, startPoint x: 157, startPoint y: 227, endPoint x: 317, endPoint y: 255, distance: 162.4
paste textarea "80.110"
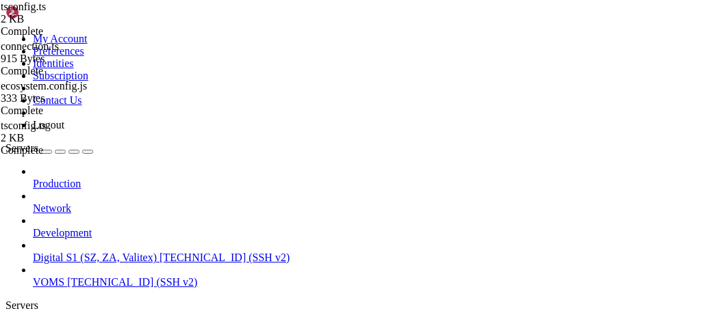
drag, startPoint x: 154, startPoint y: 96, endPoint x: 107, endPoint y: 97, distance: 47.2
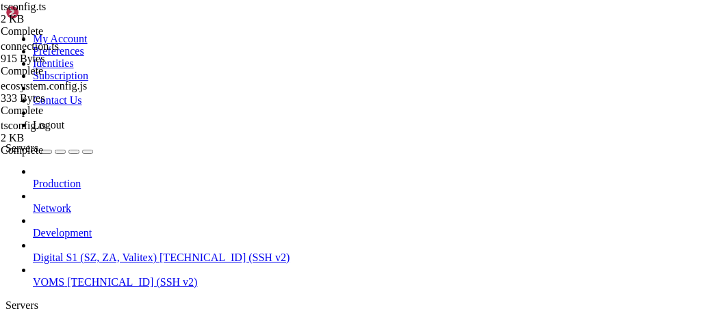
paste textarea "80.110"
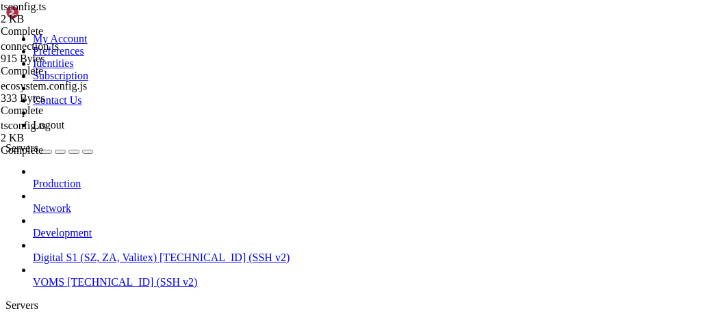
click at [79, 323] on span "Digital S1 (SZ, ZA, Valitex)" at bounding box center [95, 329] width 124 height 12
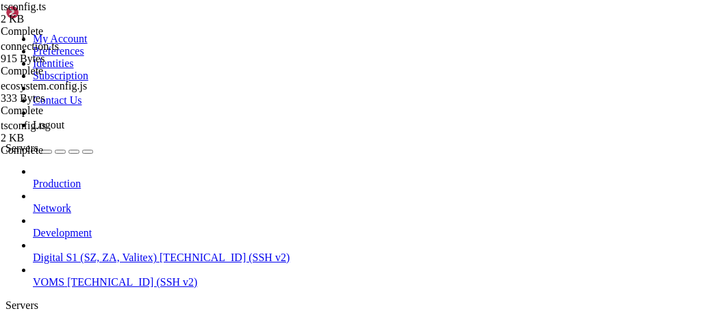
drag, startPoint x: 337, startPoint y: 707, endPoint x: 424, endPoint y: 708, distance: 86.9
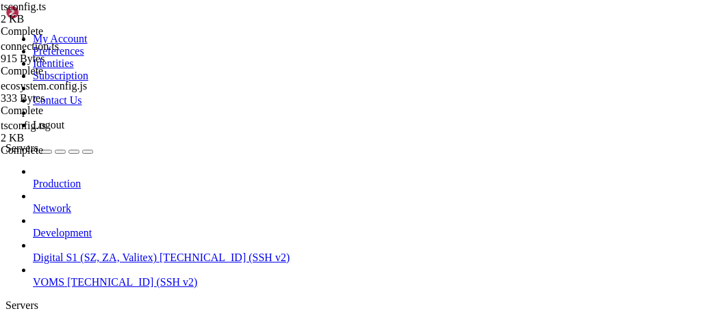
paste textarea "[TECHNICAL_ID]"
type textarea "// config.ts"
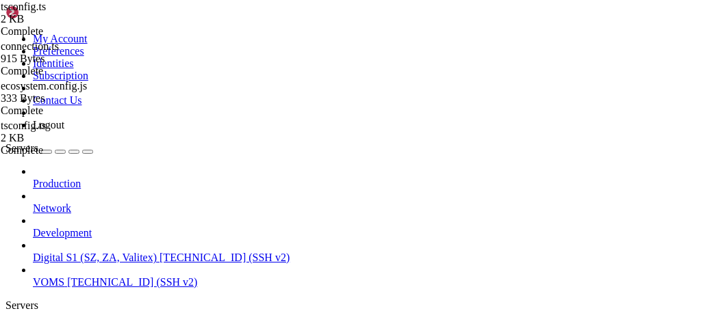
scroll to position [156, 0]
type textarea "// export default { config };"
type textarea "// },"
type textarea "// requestTimeout: 300000"
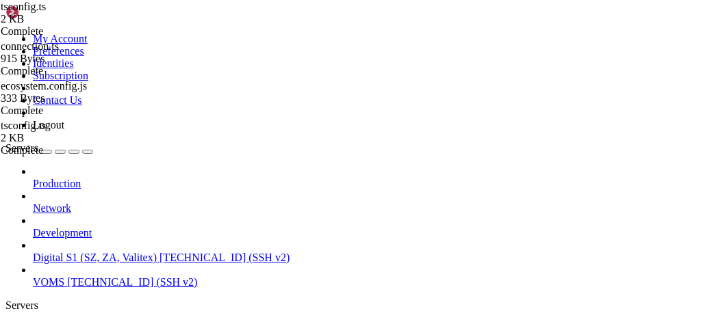
type textarea "// };"
type textarea "// export default { config };"
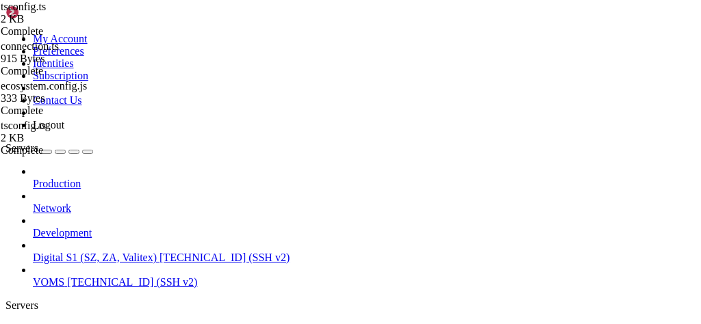
type textarea "timeout: 60000, },"
type textarea "},"
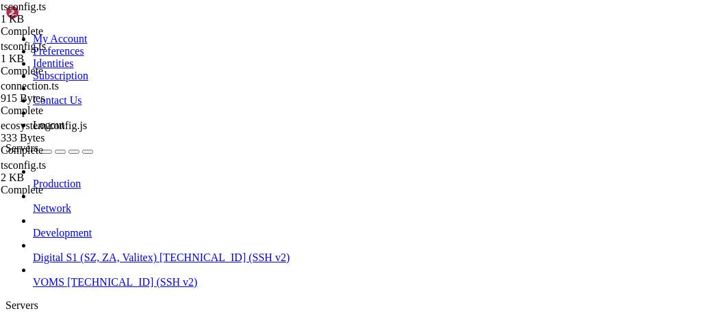
type textarea "port: 1433,"
type textarea "// config.ts"
type textarea "// export default { config };"
type textarea "enableArithAbort: true,"
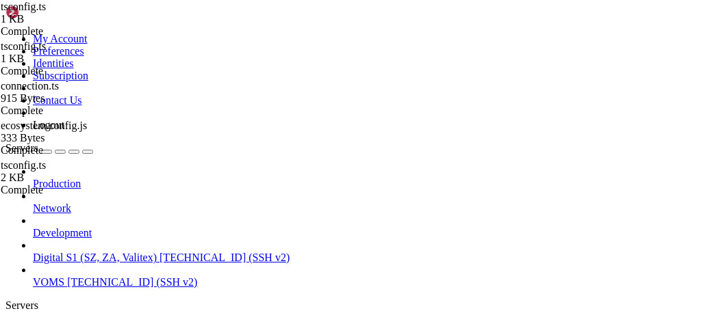
scroll to position [274, 0]
type textarea "// config.ts"
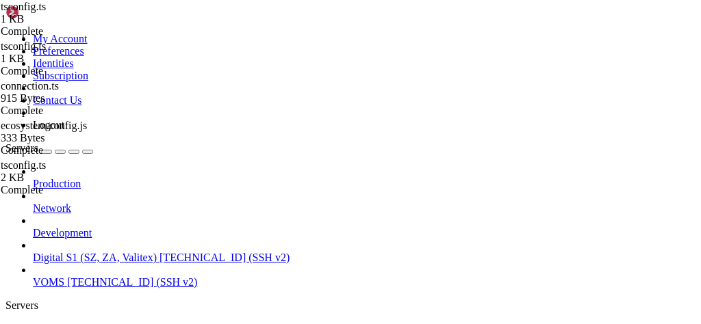
type input "/var/www/digitalinvoicing/src/digital-invoice-v1"
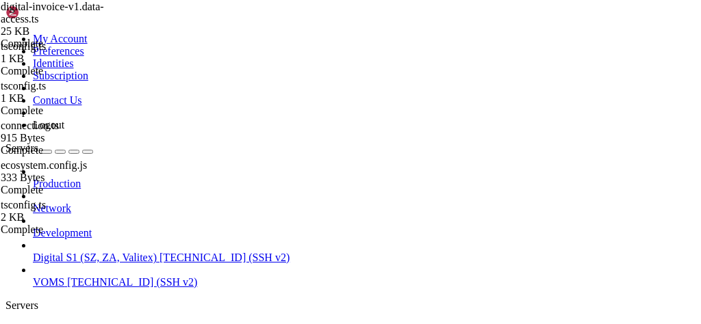
type textarea "}"
click at [86, 323] on span "Digital S1 (SZ, ZA, Valitex)" at bounding box center [95, 329] width 124 height 12
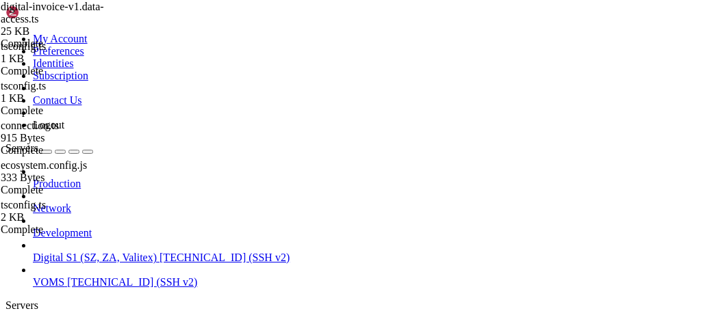
drag, startPoint x: 534, startPoint y: 235, endPoint x: 289, endPoint y: 274, distance: 247.3
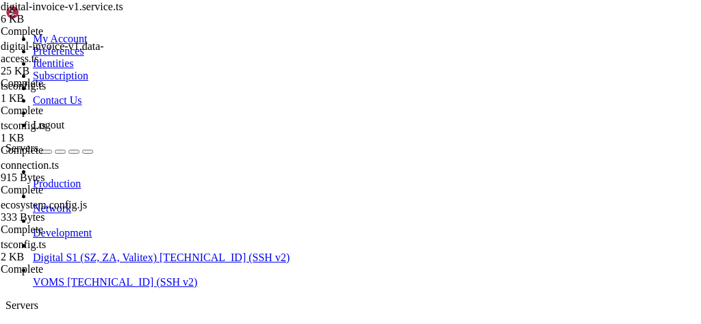
drag, startPoint x: 218, startPoint y: 68, endPoint x: 301, endPoint y: 66, distance: 82.8
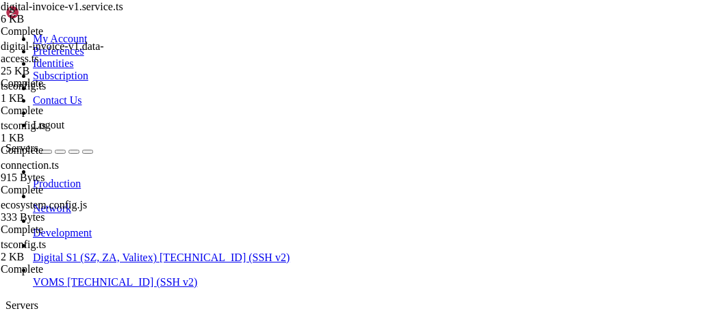
type textarea "import digitalInvoiceDataAccess from './digital-invoice-v1.data-access';"
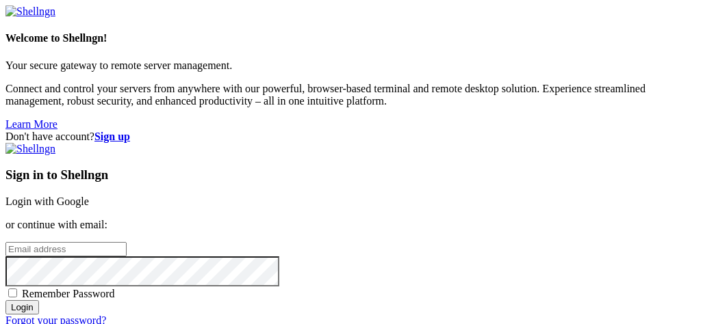
click at [89, 196] on link "Login with Google" at bounding box center [46, 202] width 83 height 12
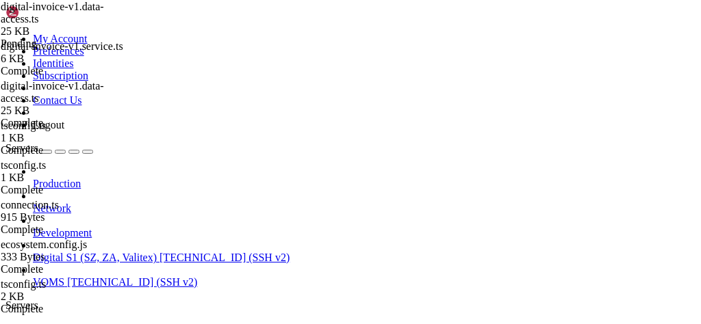
scroll to position [419, 0]
type input "/root"
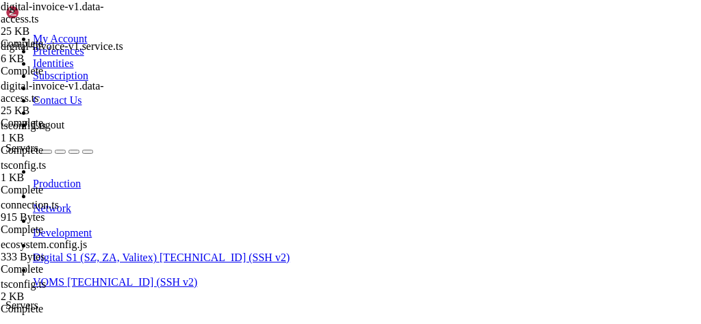
type textarea "getSroItemCode,"
click at [5, 33] on icon at bounding box center [5, 33] width 0 height 0
click at [133, 16] on div "My Account Preferences Identities Subscription Contact Us Logout" at bounding box center [350, 68] width 690 height 126
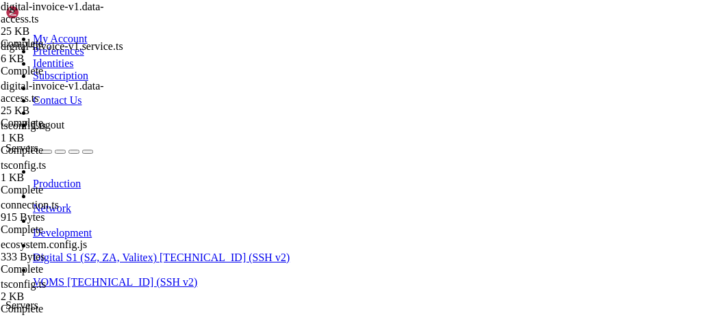
click at [88, 152] on icon "button" at bounding box center [88, 152] width 0 height 0
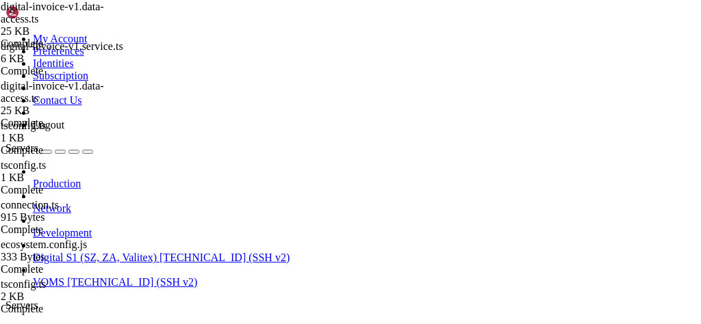
scroll to position [181, 0]
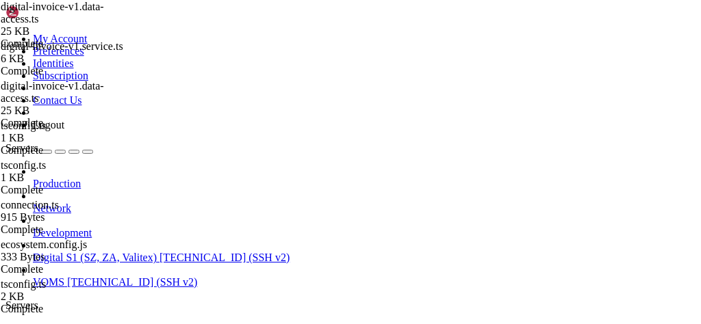
type input "/var/www/digitalinvoicing/src/digital-invoice-v1"
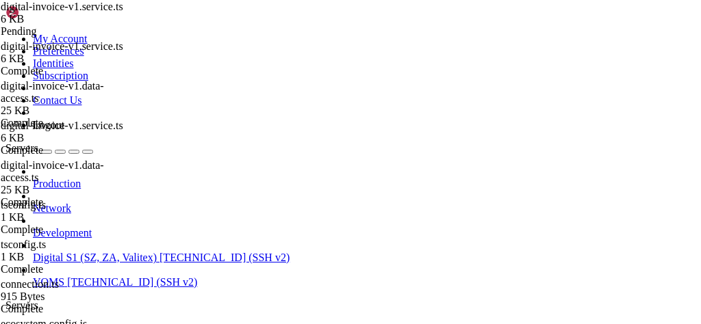
type textarea "return await digitalInvoiceDataAccess.getCompanyView(req, res);"
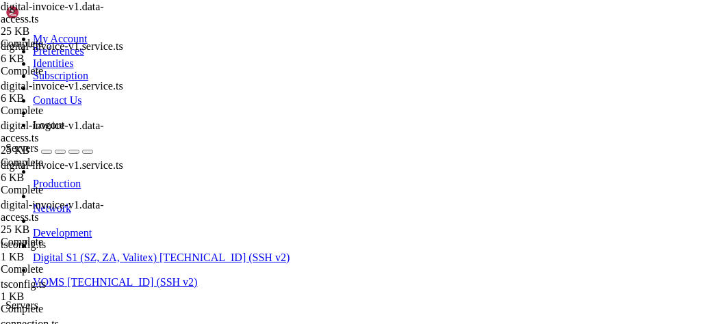
drag, startPoint x: 330, startPoint y: 177, endPoint x: 374, endPoint y: 183, distance: 43.5
type textarea "// POST: validateinvoicedata -> Tables: SaleInvoice + SaleInvoiceDetail"
type textarea "headers: { Authorization: `Bearer ${token}`, 'Content-Type': 'application/json'…"
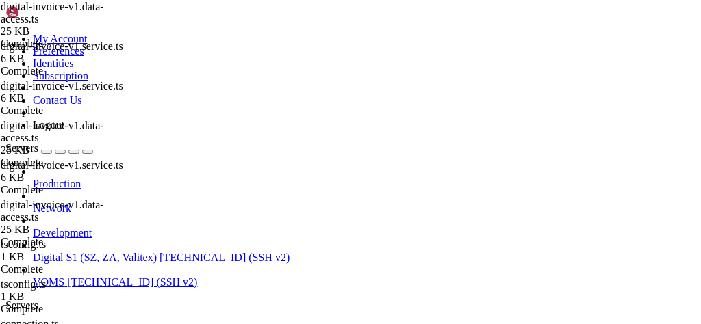
type textarea "httpsAgent: agent, // 👈 must be outside headers"
type textarea "headers: { Authorization: `Bearer ${token}`, 'Content-Type': 'application/json'…"
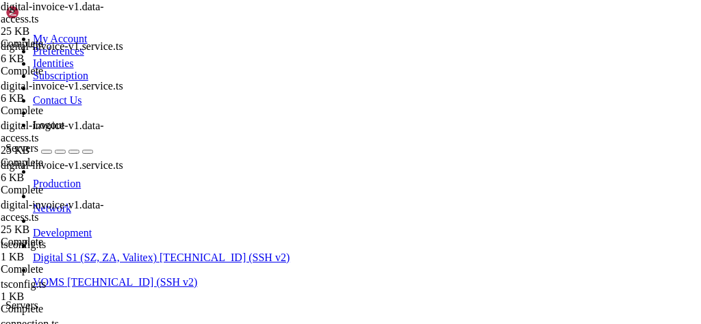
paste textarea "192.168.48.1"
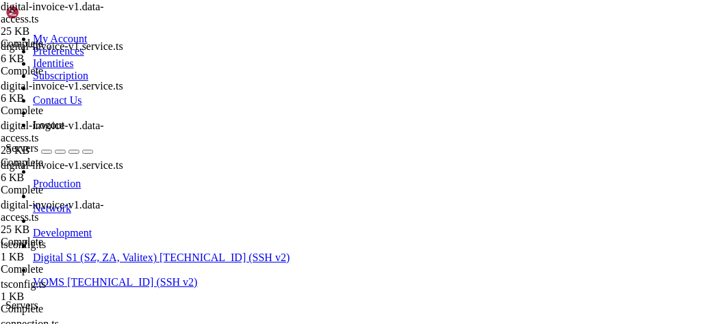
type textarea "// const localIP = "192.168.48.1";"
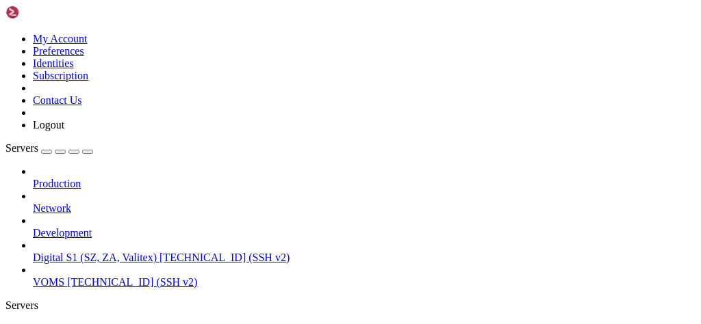
type input "/var/www/digitalinvoicing/src/digital-invoice-v1"
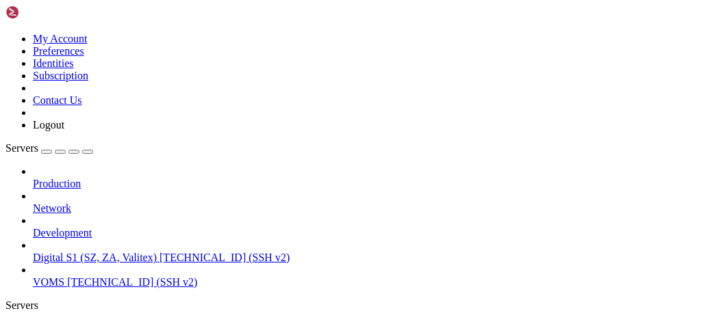
type textarea "headers: { Authorization: `Bearer ${token}`, 'Content-Type': 'application/json'…"
type textarea "// POST: validateinvoicedata -> Tables: SaleInvoice + SaleInvoiceDetail"
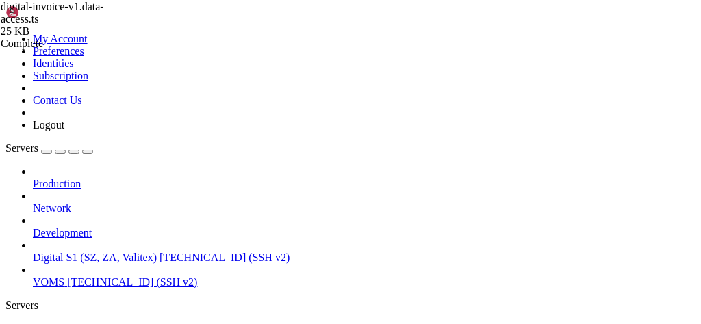
type textarea "headers: { Authorization: `Bearer ${token}`, 'Content-Type': 'application/json'…"
type textarea "// POST: validateinvoicedata_sb -> Tables: SaleInvoice + SaleInvoiceDetail"
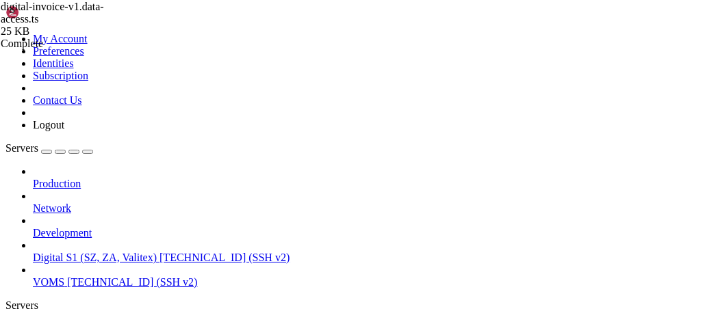
type textarea "?? console.log("localIP",localIP)"
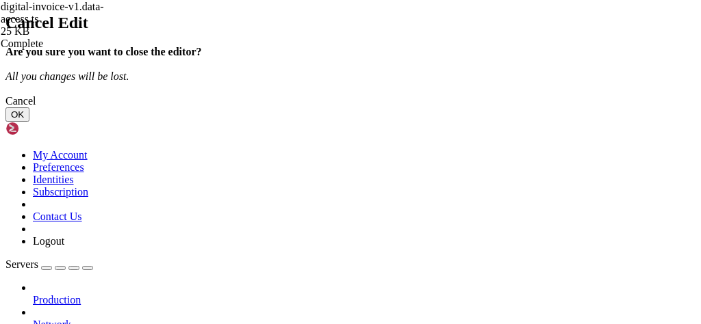
click at [29, 122] on button "OK" at bounding box center [17, 114] width 24 height 14
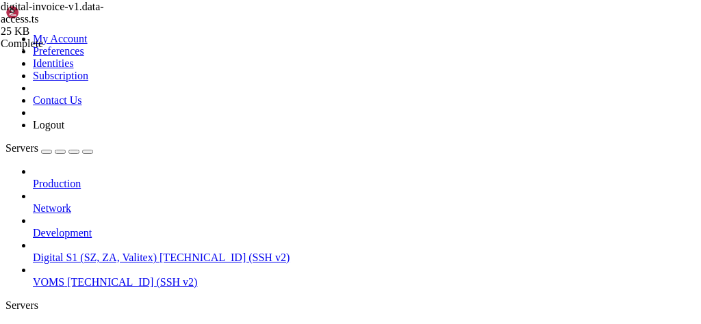
type textarea "};"
